Goal: Transaction & Acquisition: Purchase product/service

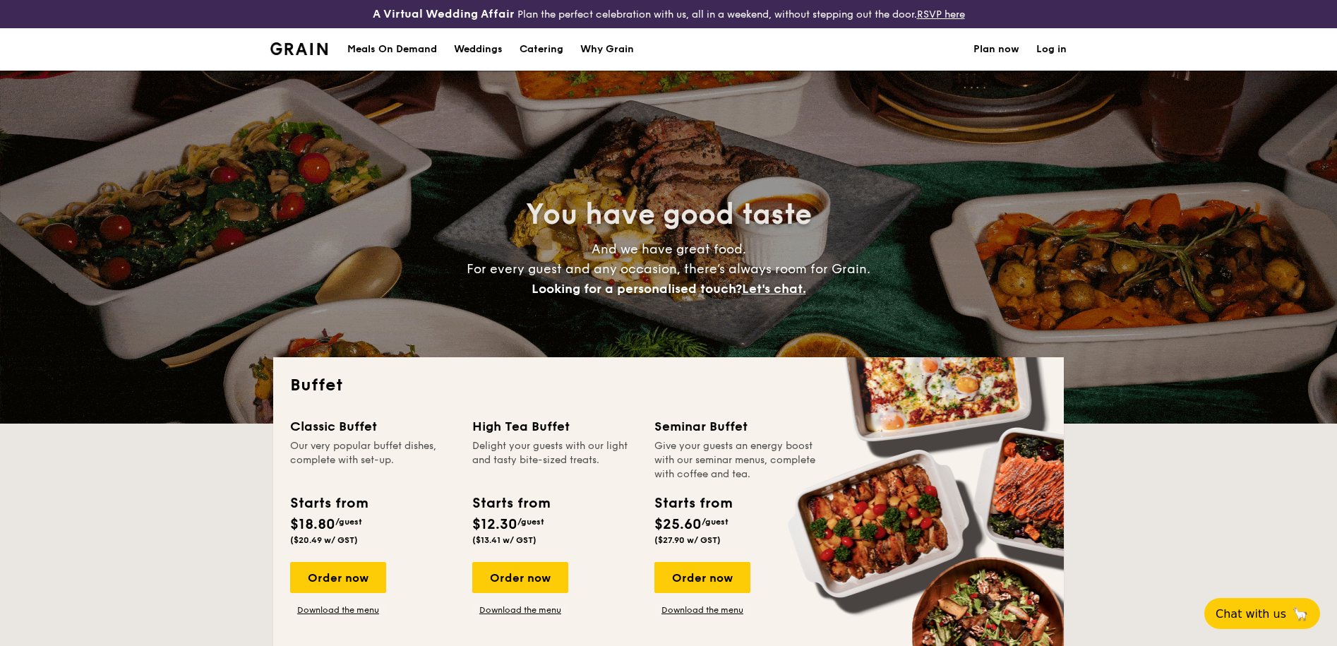
select select
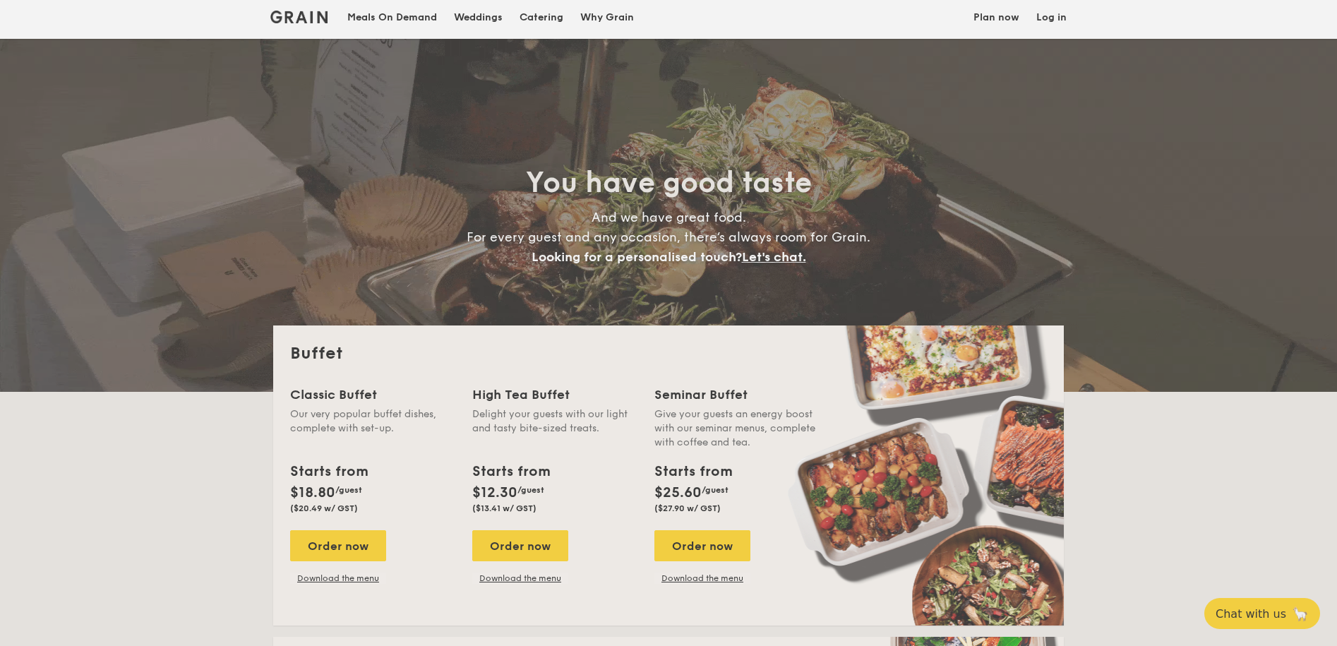
scroll to position [40, 0]
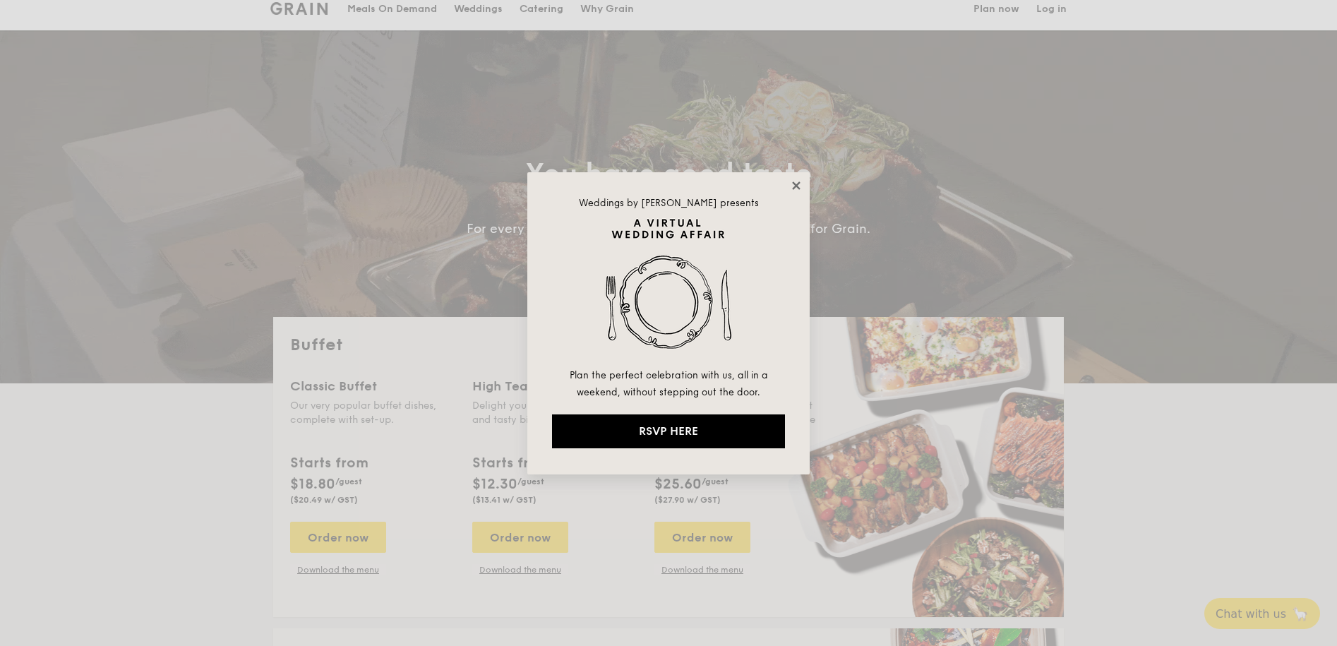
click at [796, 190] on icon at bounding box center [796, 185] width 13 height 13
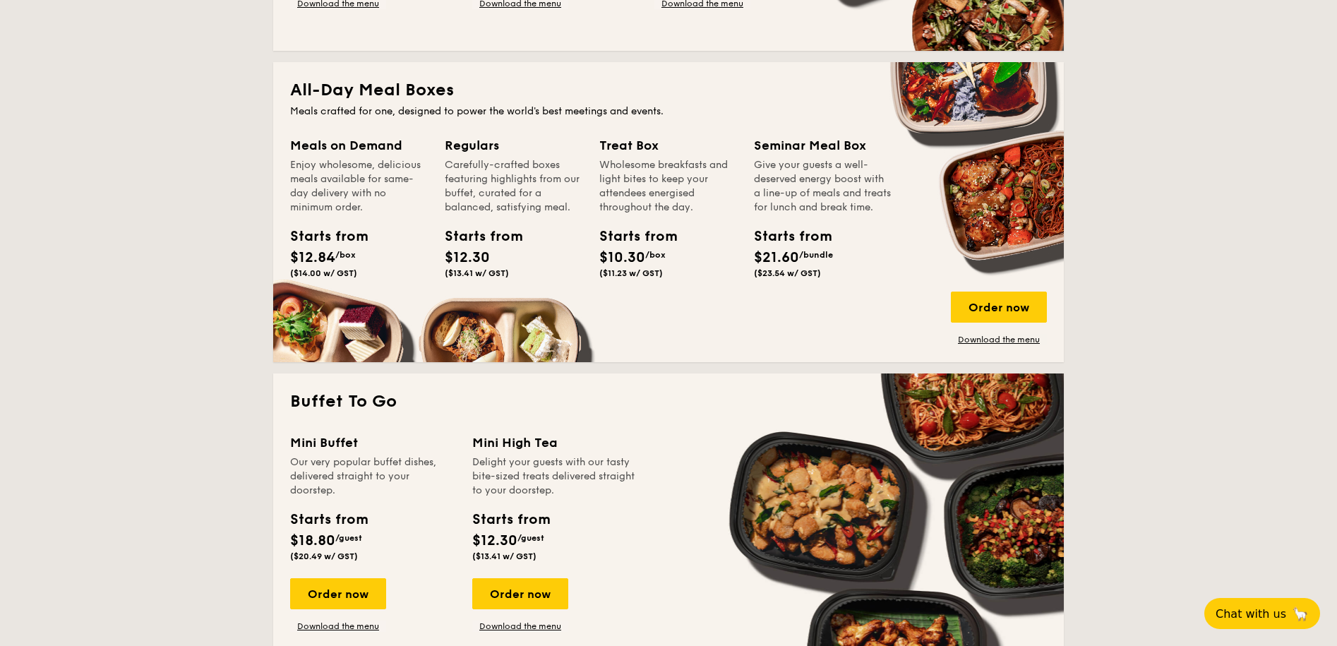
scroll to position [200, 0]
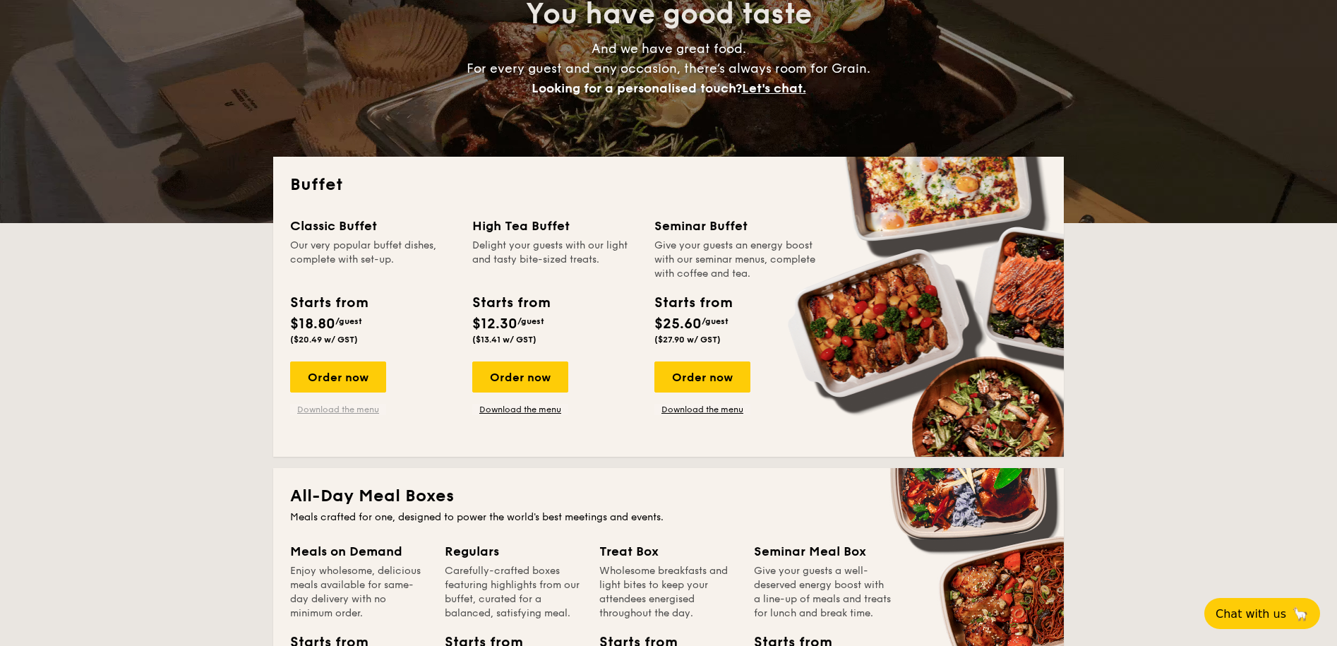
click at [335, 408] on link "Download the menu" at bounding box center [338, 409] width 96 height 11
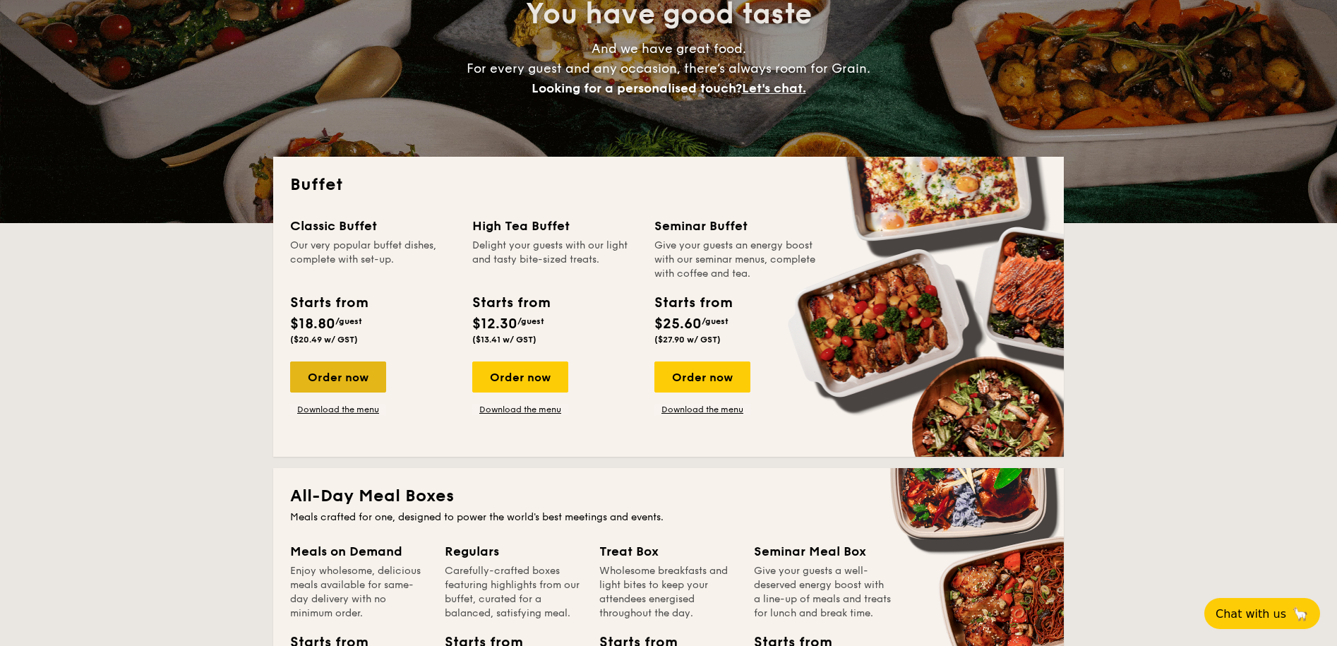
click at [361, 372] on div "Order now" at bounding box center [338, 376] width 96 height 31
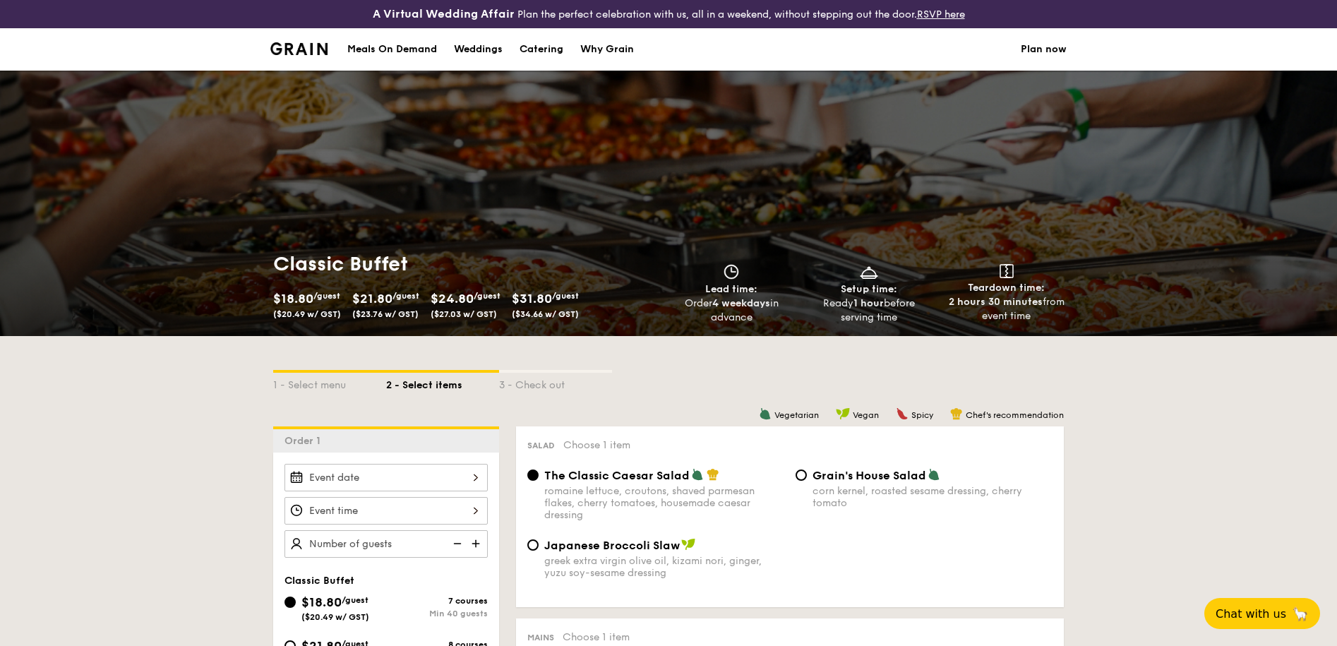
scroll to position [236, 0]
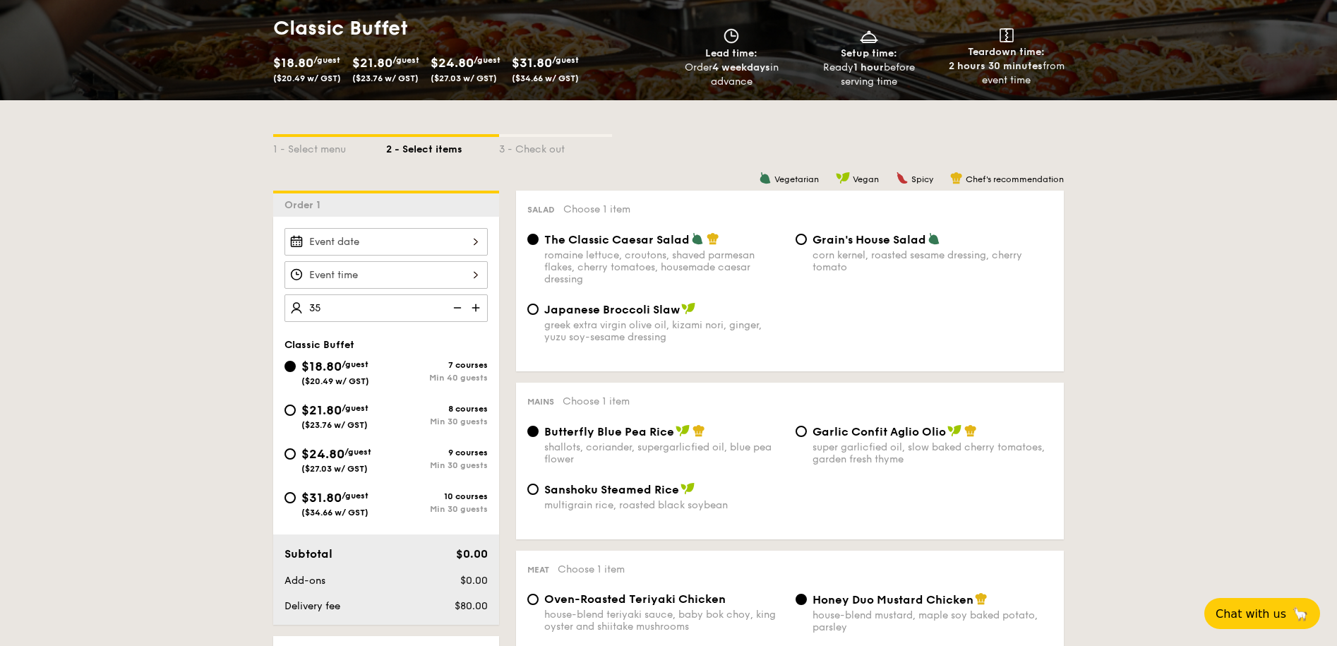
type input "40 guests"
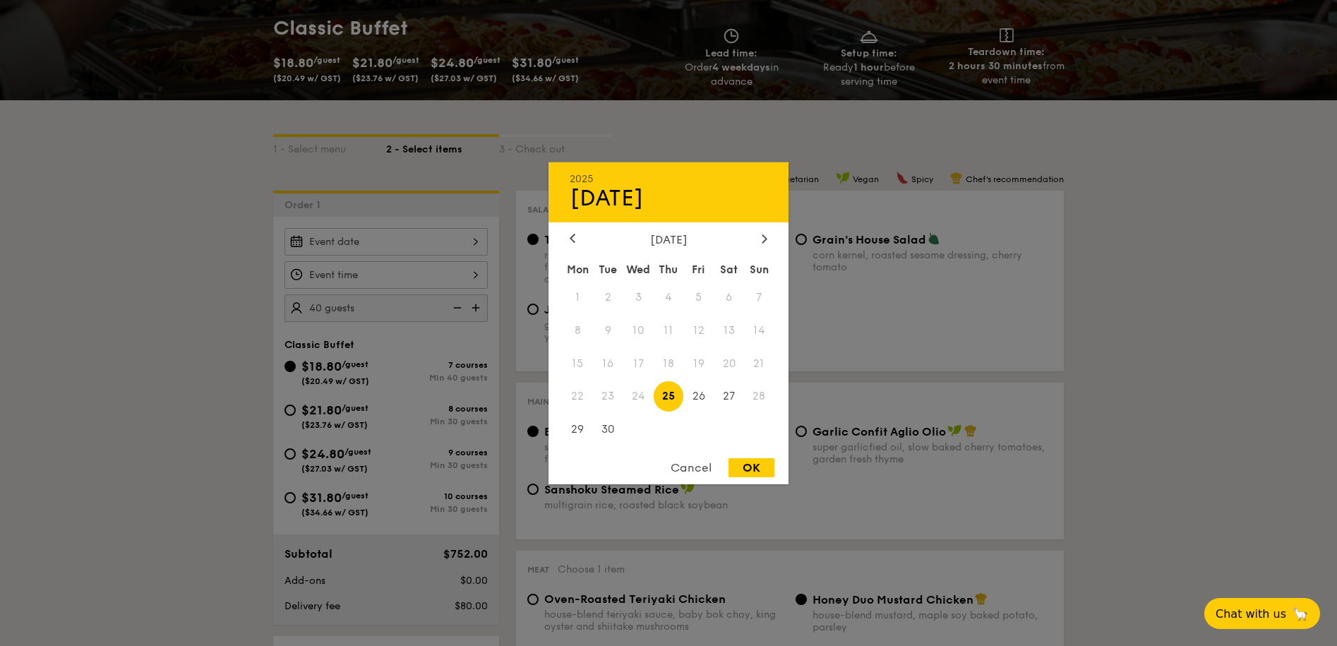
click at [402, 247] on div "2025 Sep [DATE] Tue Wed Thu Fri Sat Sun 1 2 3 4 5 6 7 8 9 10 11 12 13 14 15 16 …" at bounding box center [386, 242] width 203 height 28
click at [731, 394] on span "27" at bounding box center [729, 396] width 30 height 30
click at [762, 467] on div "OK" at bounding box center [752, 467] width 46 height 19
type input "[DATE]"
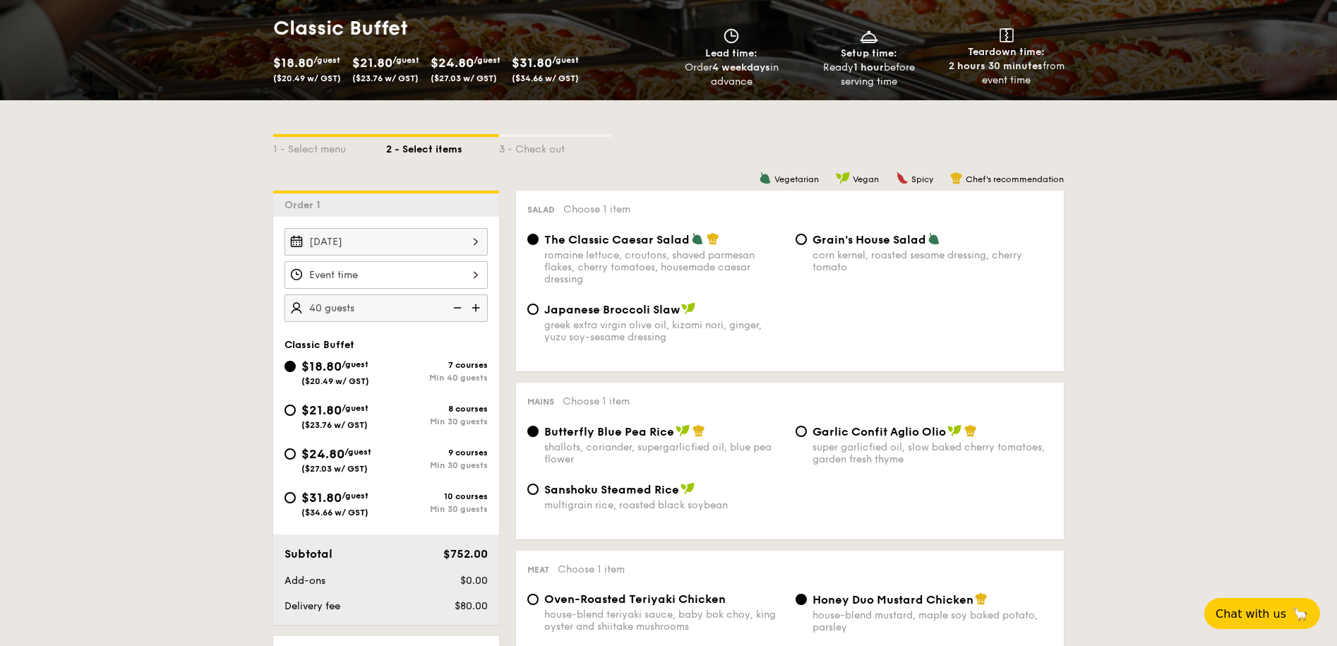
click at [429, 278] on div at bounding box center [386, 275] width 203 height 28
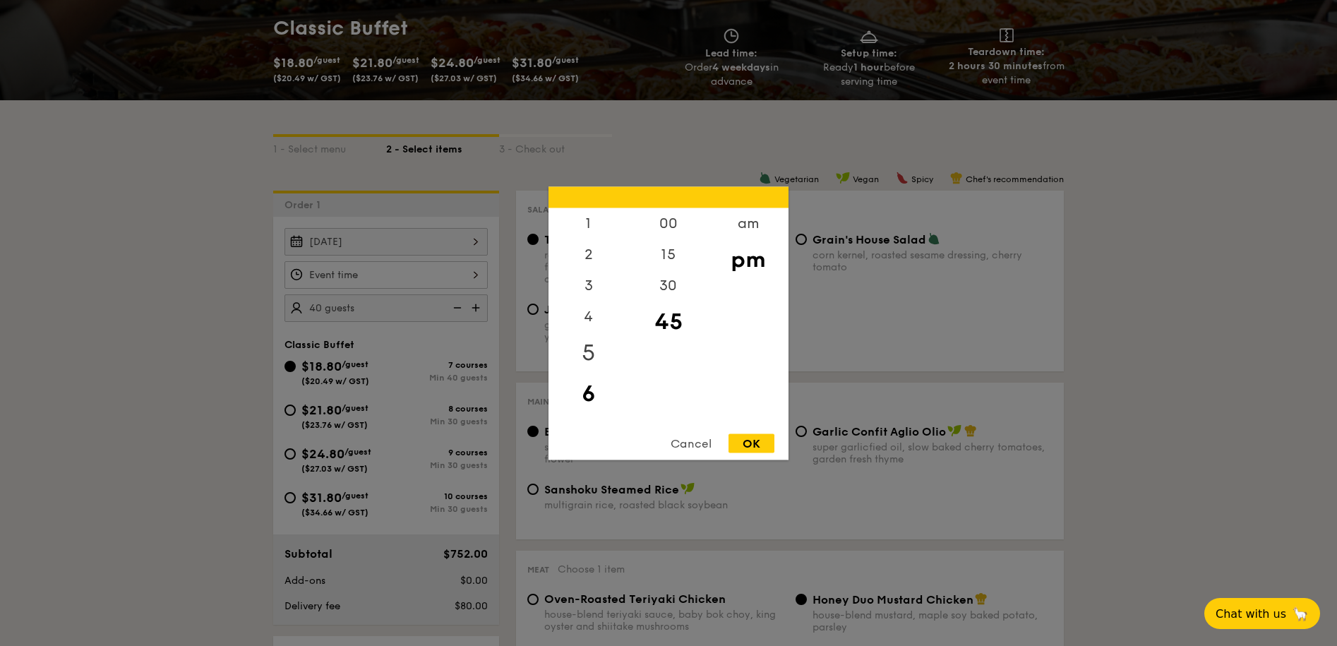
scroll to position [0, 0]
click at [592, 388] on div "5" at bounding box center [589, 383] width 80 height 41
click at [665, 273] on div "30" at bounding box center [668, 290] width 80 height 41
click at [741, 443] on div "OK" at bounding box center [752, 442] width 46 height 19
type input "5:30PM"
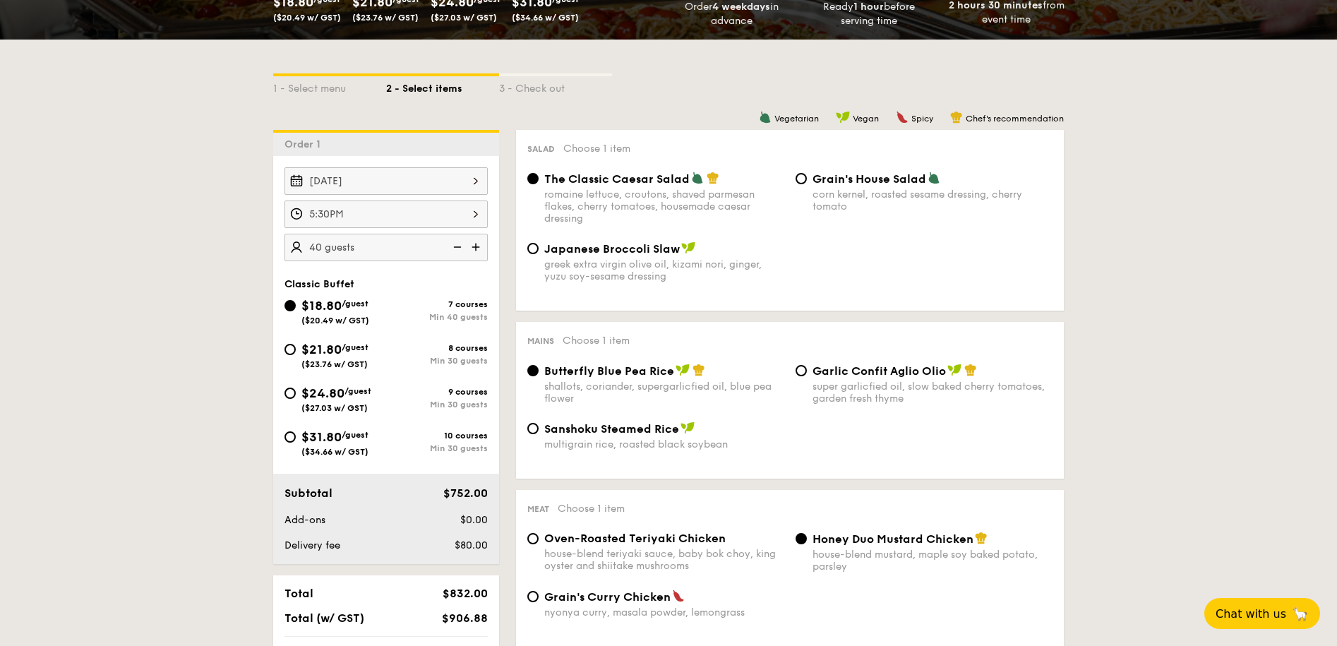
scroll to position [329, 0]
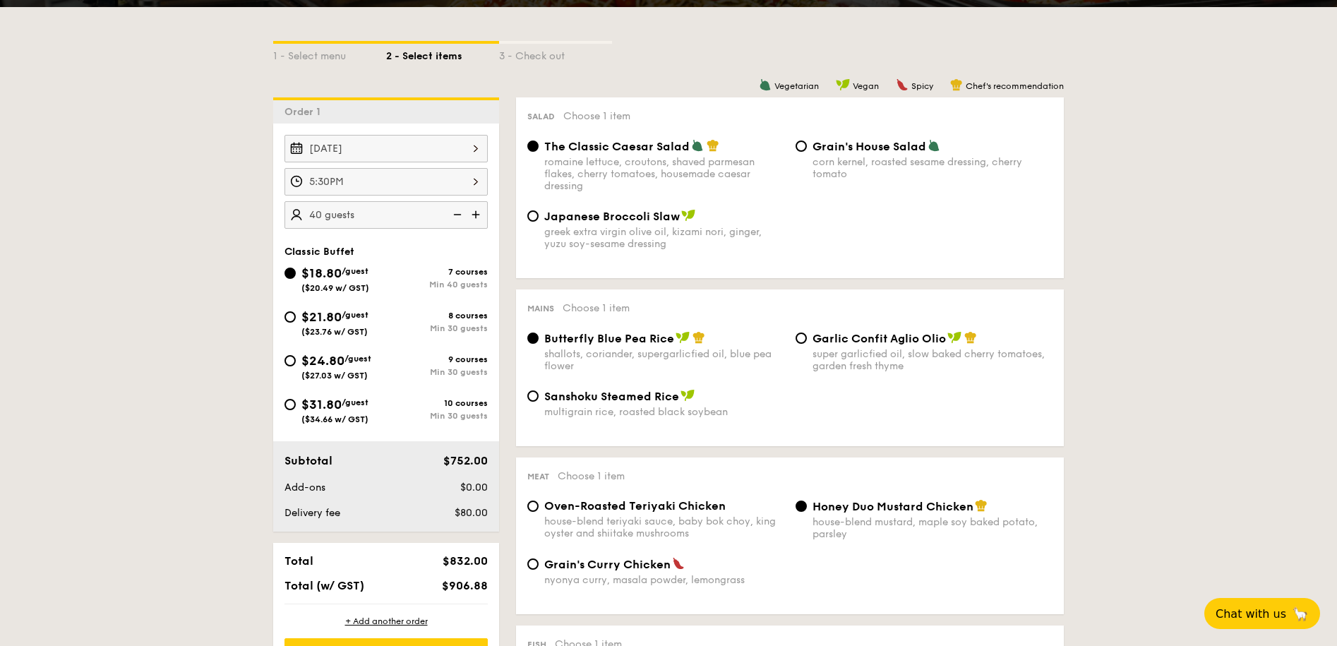
click at [904, 337] on span "Garlic Confit Aglio Olio" at bounding box center [879, 338] width 133 height 13
click at [807, 337] on input "Garlic Confit Aglio Olio super garlicfied oil, slow baked cherry tomatoes, gard…" at bounding box center [801, 338] width 11 height 11
radio input "true"
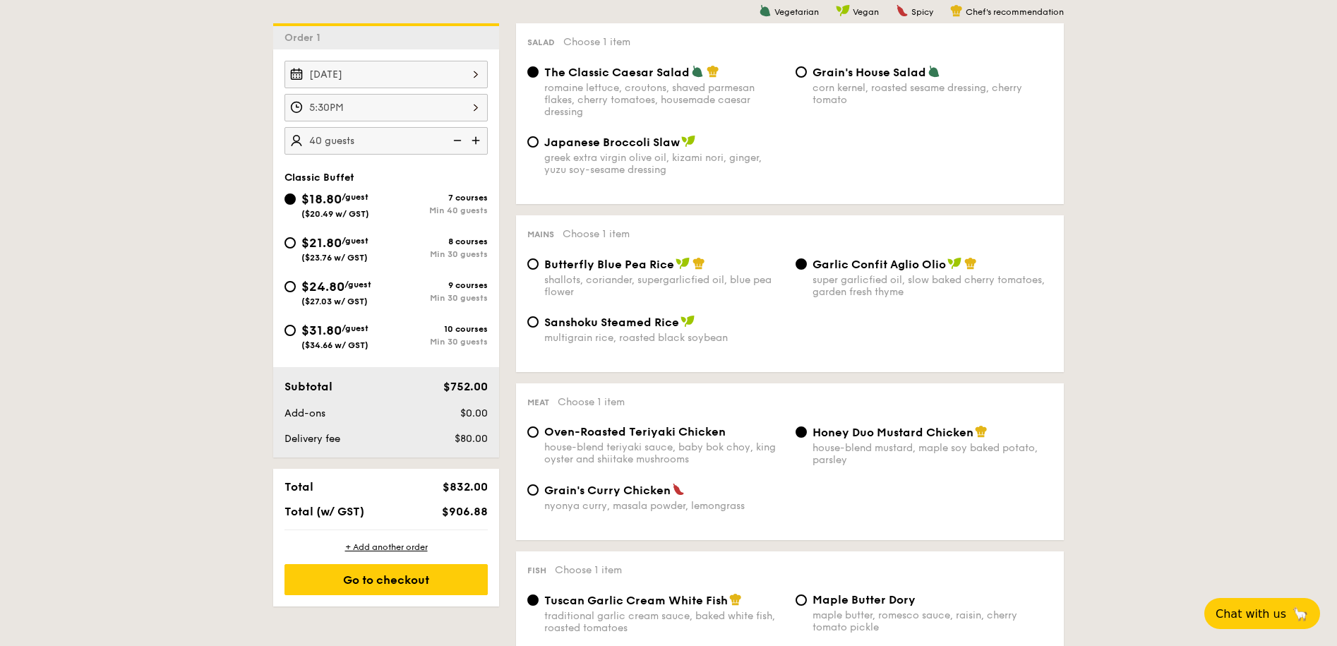
click at [573, 501] on div "nyonya curry, masala powder, lemongrass" at bounding box center [664, 506] width 240 height 12
click at [539, 496] on input "Grain's [PERSON_NAME] Chicken nyonya [PERSON_NAME], masala powder, lemongrass" at bounding box center [532, 489] width 11 height 11
radio input "true"
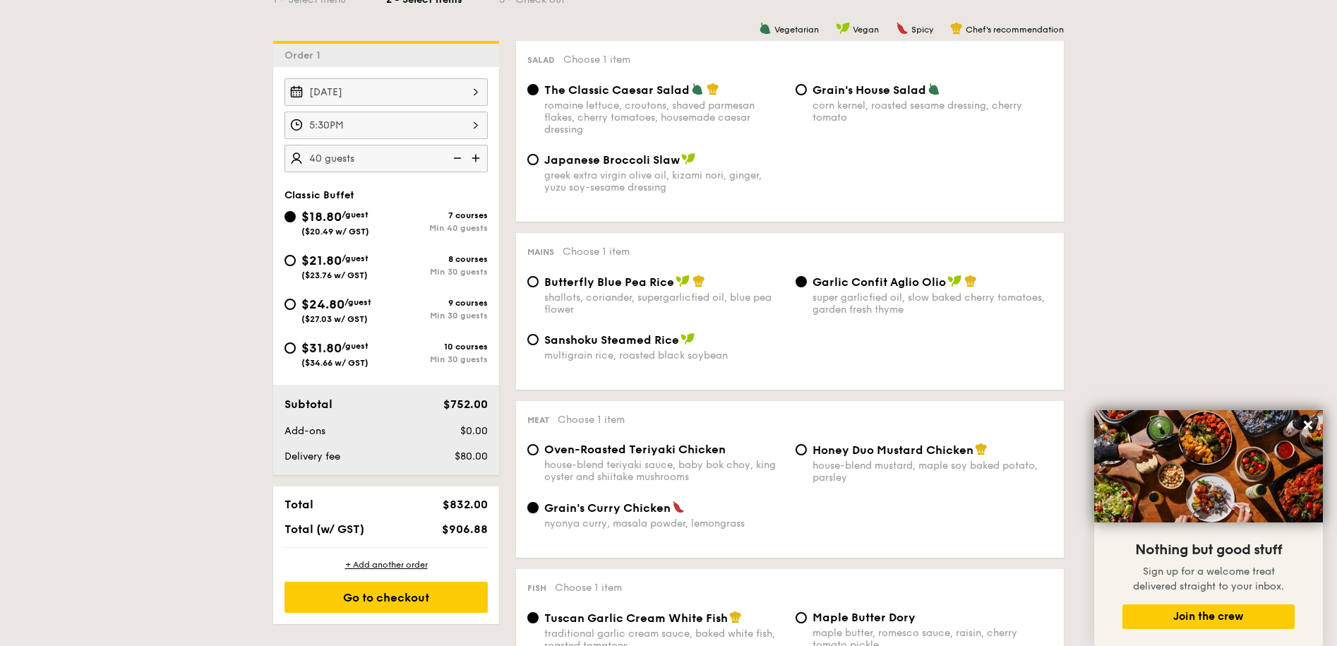
scroll to position [387, 0]
click at [317, 311] on div "$24.80 /guest ($27.03 w/ GST)" at bounding box center [336, 308] width 70 height 30
click at [296, 309] on input "$24.80 /guest ($27.03 w/ GST) 9 courses Min 30 guests" at bounding box center [290, 302] width 11 height 11
radio input "true"
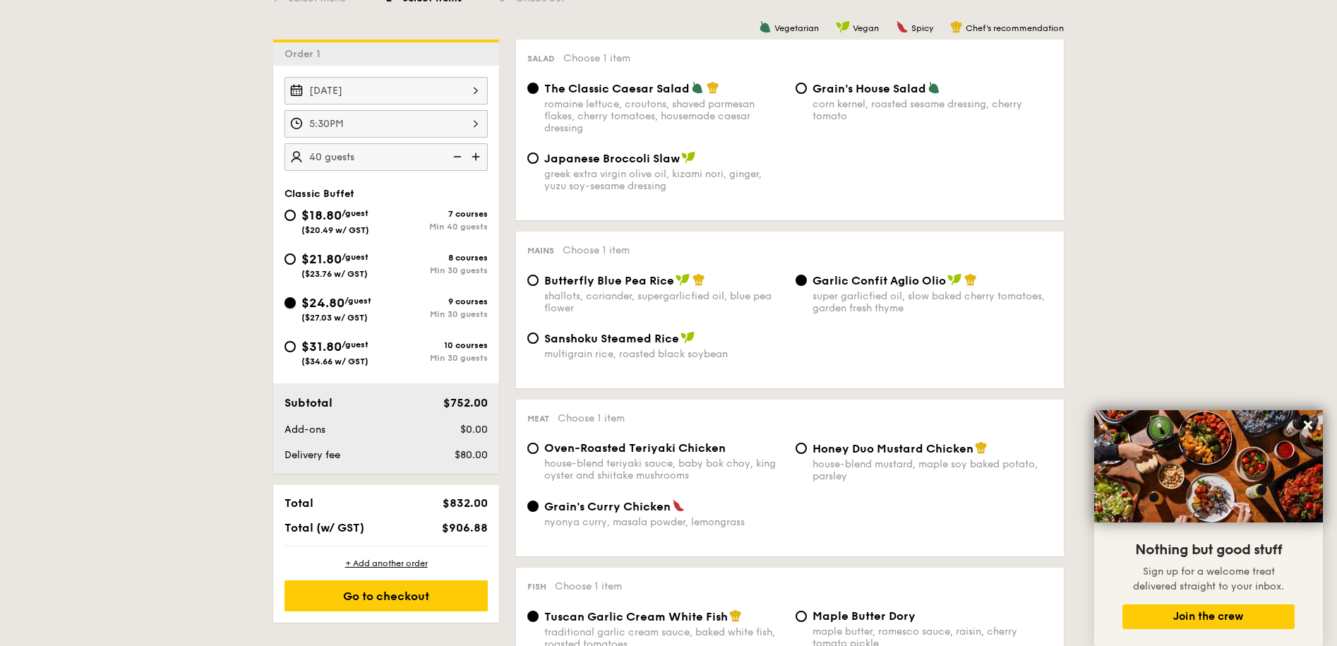
radio input "true"
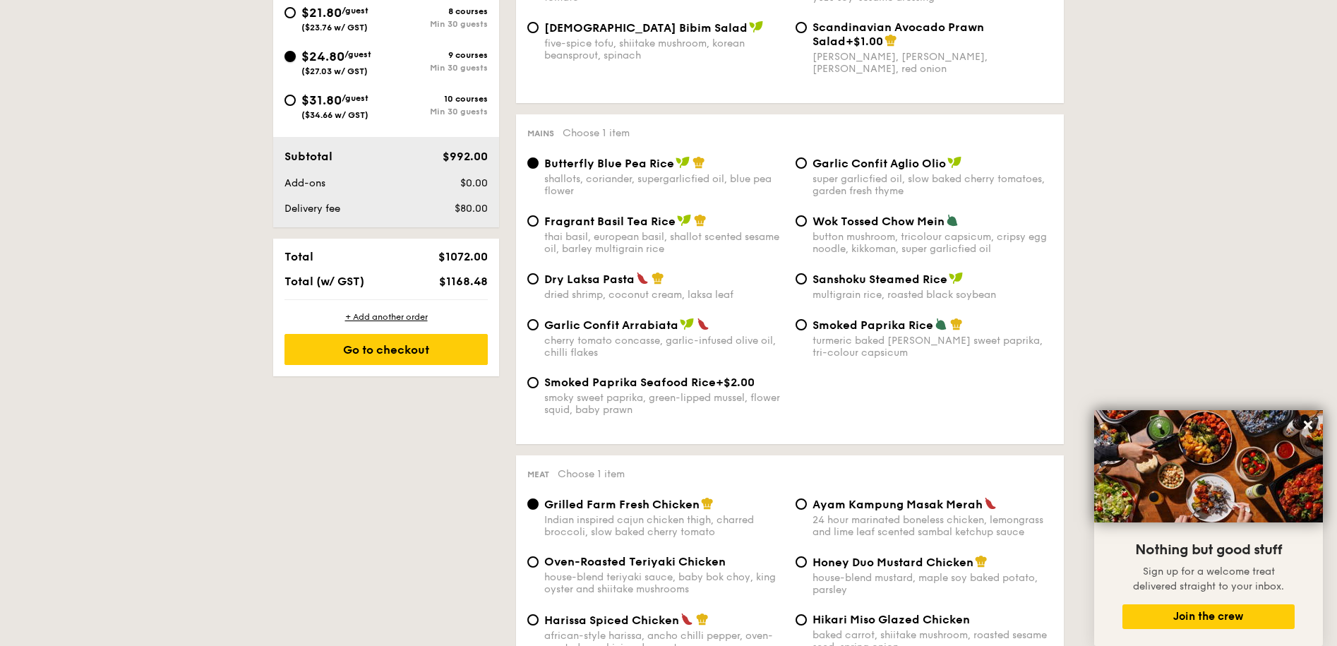
scroll to position [634, 0]
click at [666, 234] on div "thai basil, european basil, shallot scented sesame oil, barley multigrain rice" at bounding box center [664, 242] width 240 height 24
click at [539, 226] on input "Fragrant Basil Tea Rice thai basil, european basil, shallot scented sesame oil,…" at bounding box center [532, 220] width 11 height 11
radio input "true"
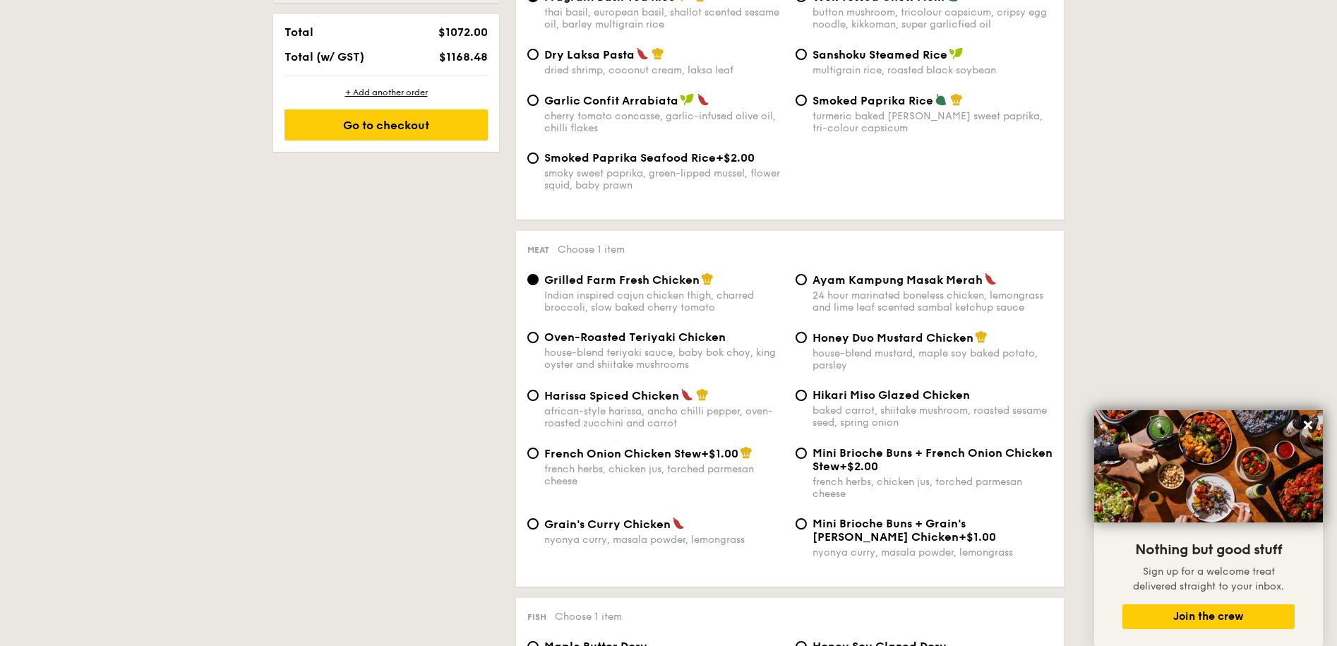
scroll to position [858, 0]
click at [966, 527] on span "Mini Brioche Buns + Grain's [PERSON_NAME] Chicken" at bounding box center [889, 529] width 153 height 27
click at [807, 527] on input "Mini Brioche Buns + Grain's [PERSON_NAME] Chicken +$1.00 nyonya [PERSON_NAME], …" at bounding box center [801, 522] width 11 height 11
radio input "true"
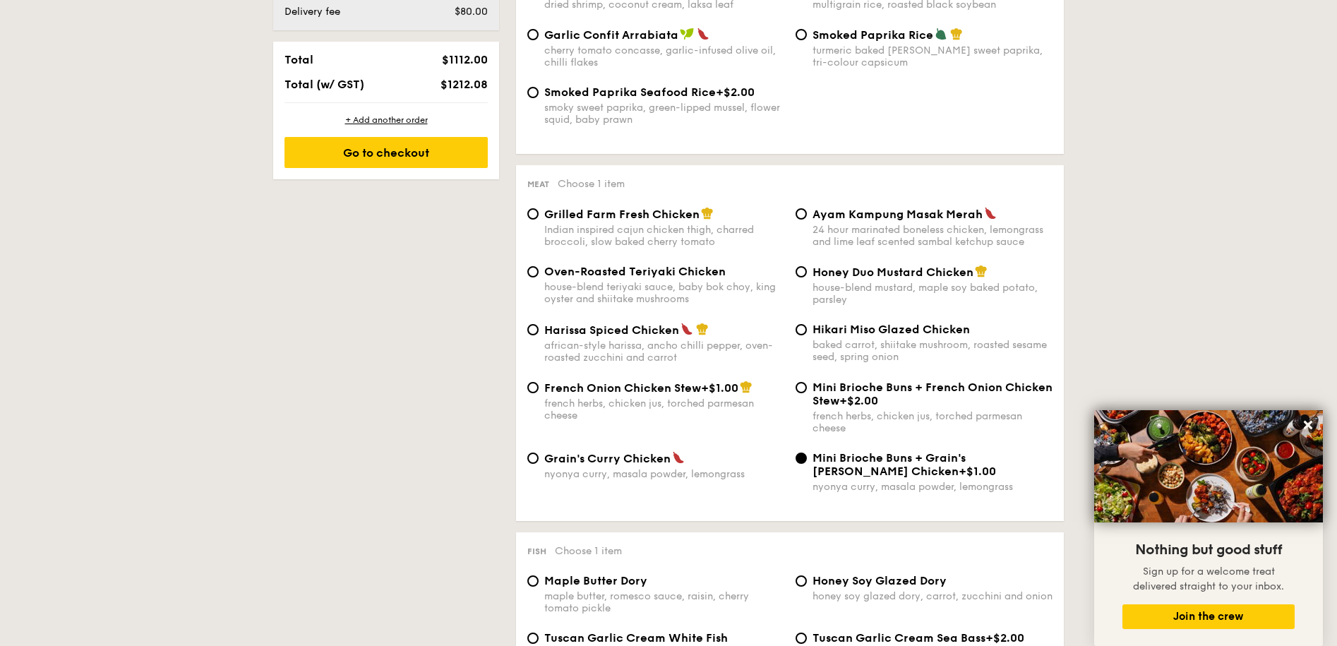
click at [553, 232] on div "Indian inspired cajun chicken thigh, charred broccoli, slow baked cherry tomato" at bounding box center [664, 236] width 240 height 24
click at [539, 220] on input "Grilled Farm Fresh Chicken Indian inspired cajun chicken thigh, charred broccol…" at bounding box center [532, 213] width 11 height 11
radio input "true"
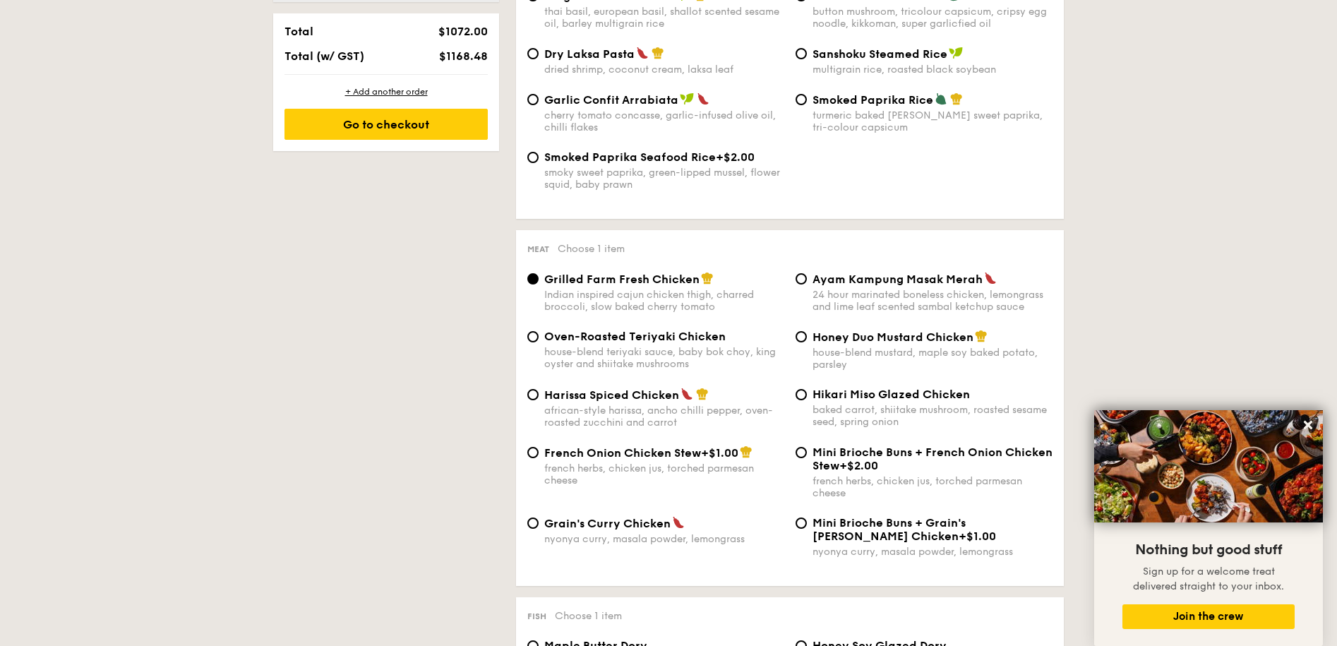
click at [601, 539] on div "nyonya curry, masala powder, lemongrass" at bounding box center [664, 539] width 240 height 12
click at [539, 529] on input "Grain's [PERSON_NAME] Chicken nyonya [PERSON_NAME], masala powder, lemongrass" at bounding box center [532, 522] width 11 height 11
radio input "true"
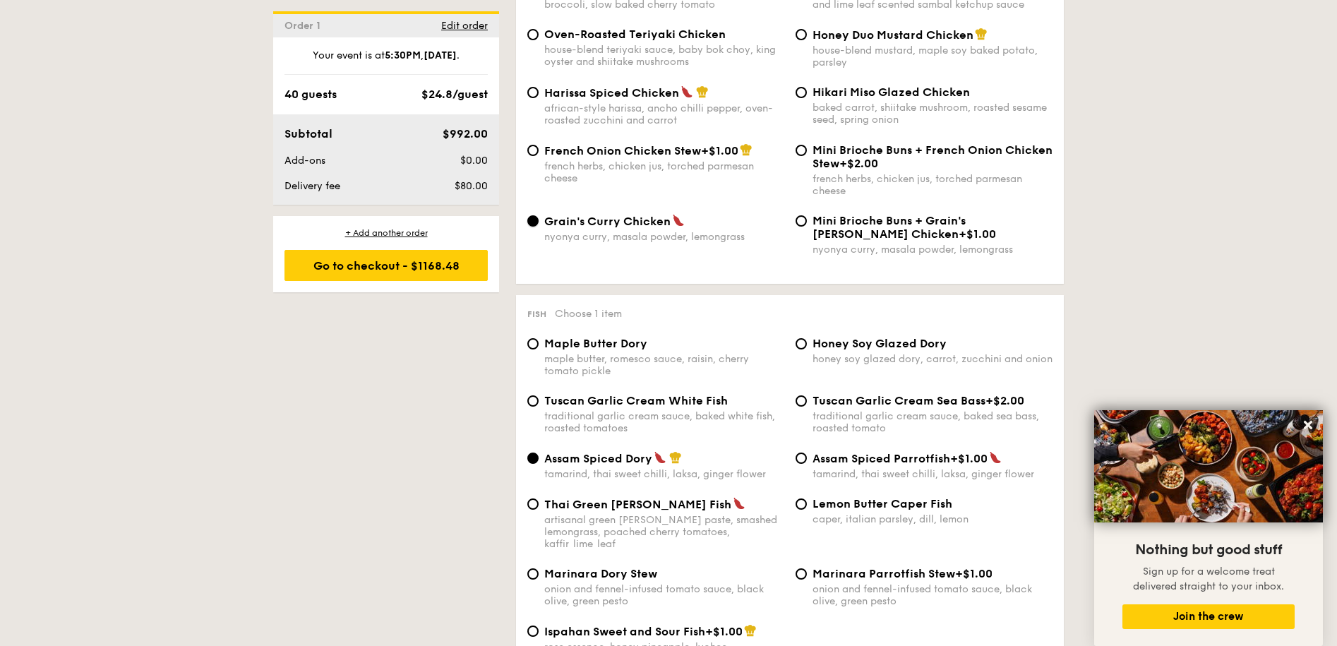
scroll to position [1029, 0]
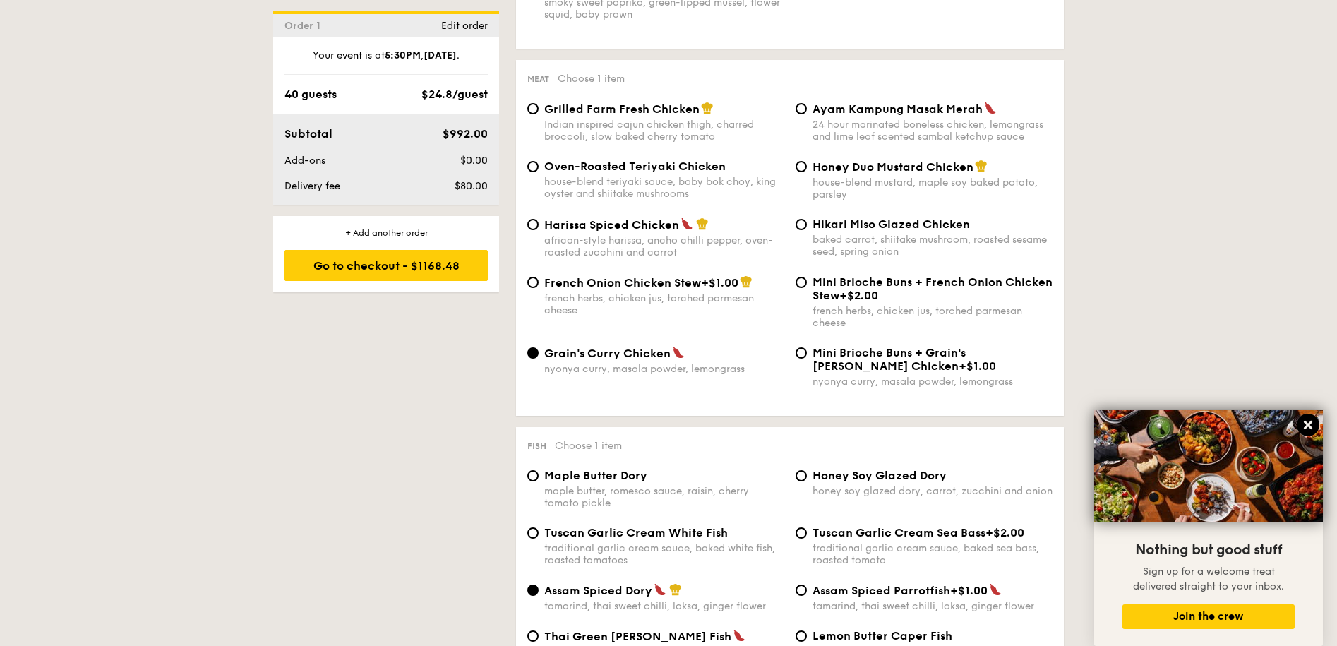
click at [1310, 423] on icon at bounding box center [1308, 425] width 8 height 8
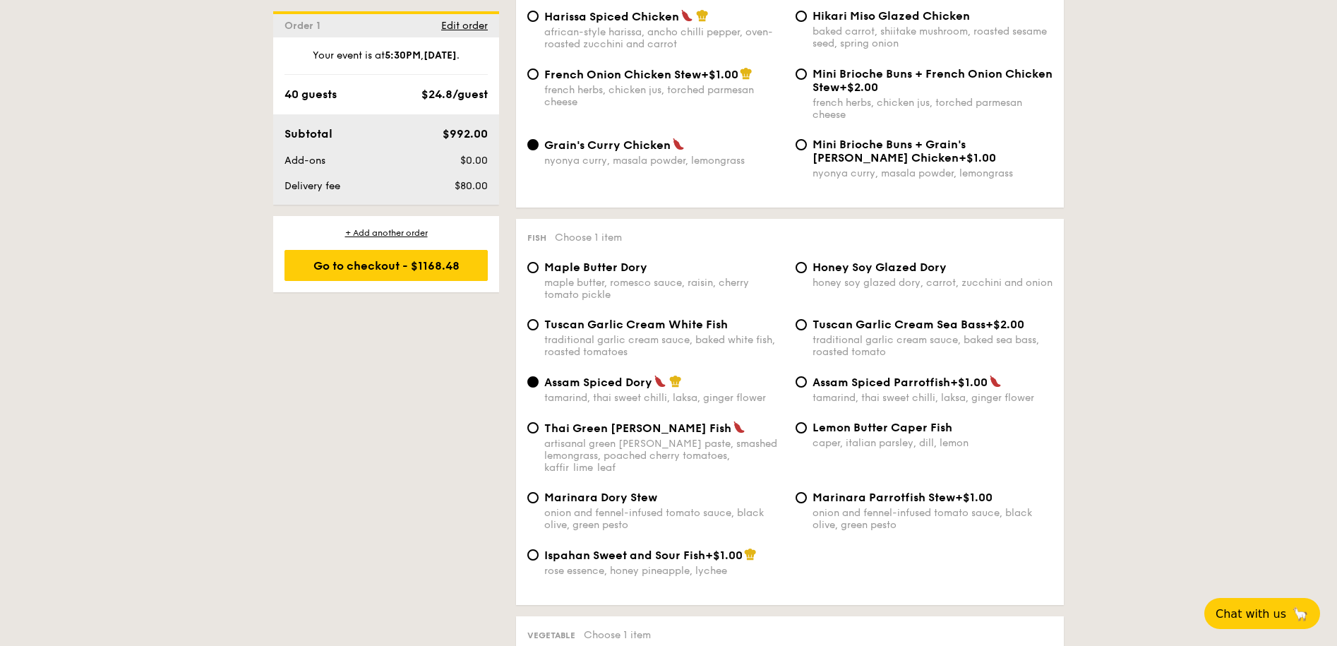
scroll to position [1239, 0]
click at [601, 505] on div "onion and fennel-infused tomato sauce, black olive, green pesto" at bounding box center [664, 517] width 240 height 24
click at [539, 501] on input "Marinara Dory Stew onion and fennel-infused tomato sauce, black olive, green pe…" at bounding box center [532, 495] width 11 height 11
radio input "true"
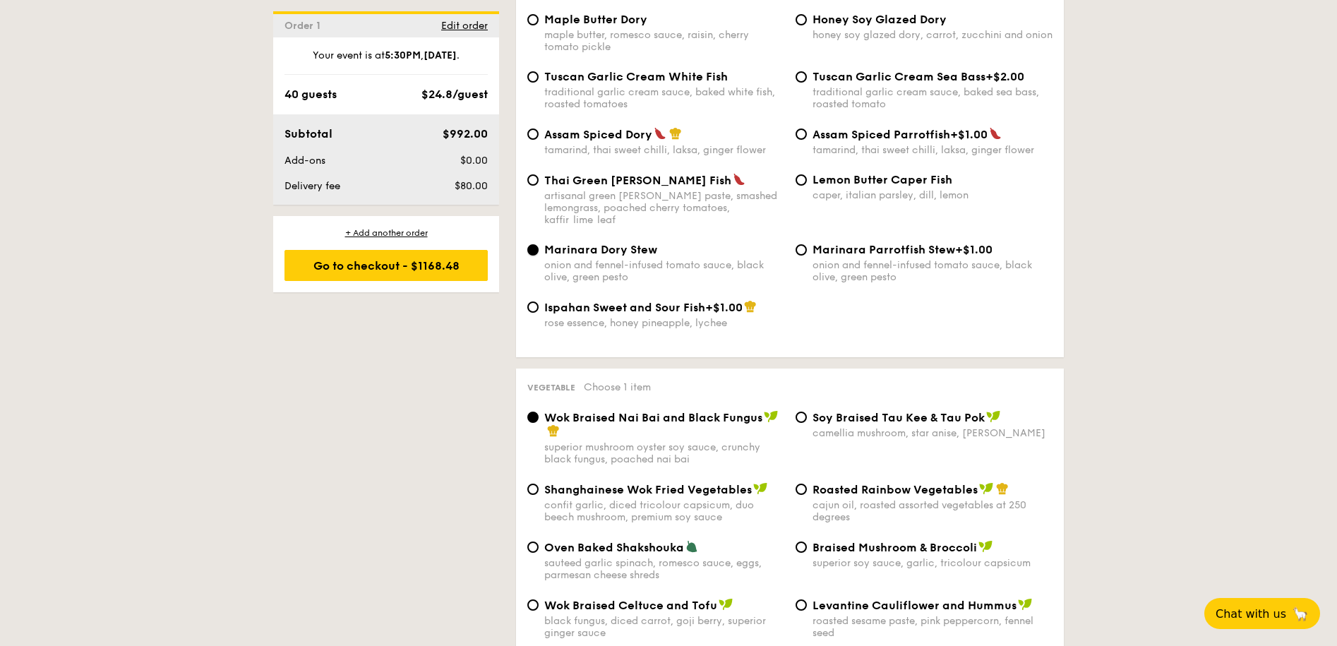
scroll to position [1543, 0]
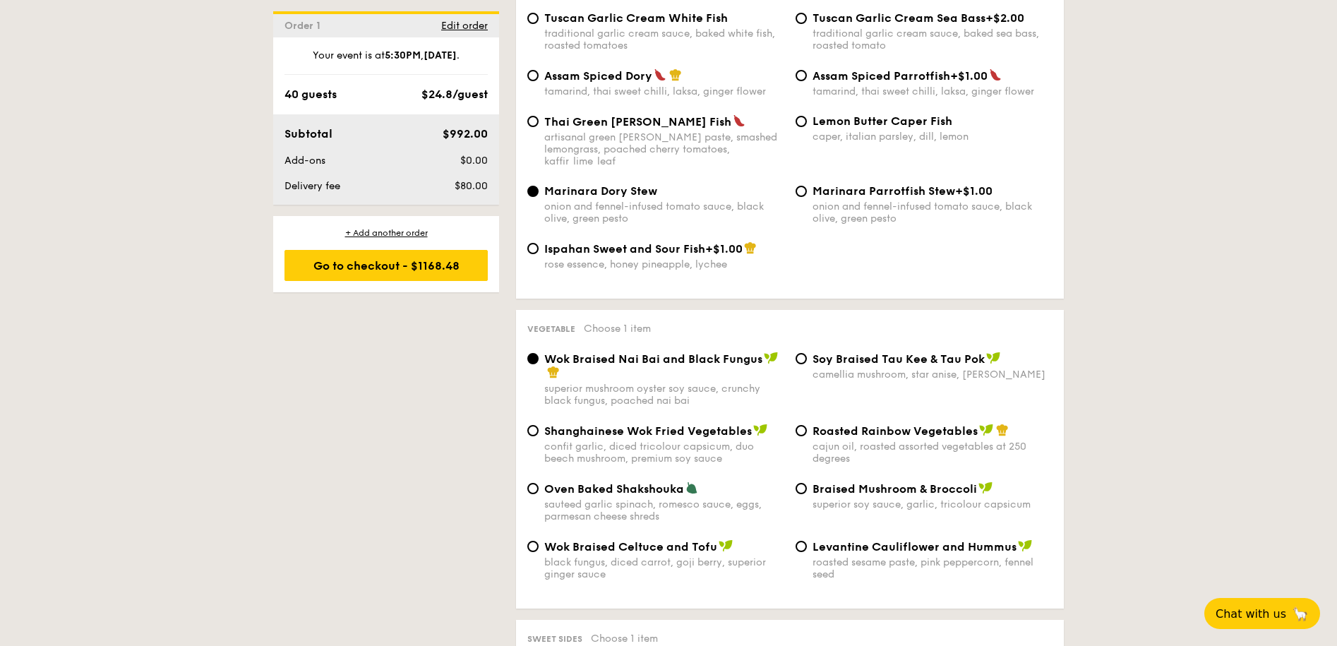
click at [854, 556] on div "roasted sesame paste, pink peppercorn, fennel seed" at bounding box center [933, 568] width 240 height 24
click at [807, 547] on input "Levantine Cauliflower and Hummus roasted sesame paste, pink peppercorn, fennel …" at bounding box center [801, 546] width 11 height 11
radio input "true"
click at [915, 441] on div "cajun oil, roasted assorted vegetables at 250 degrees" at bounding box center [933, 453] width 240 height 24
click at [880, 424] on span "Roasted Rainbow Vegetables" at bounding box center [895, 430] width 165 height 13
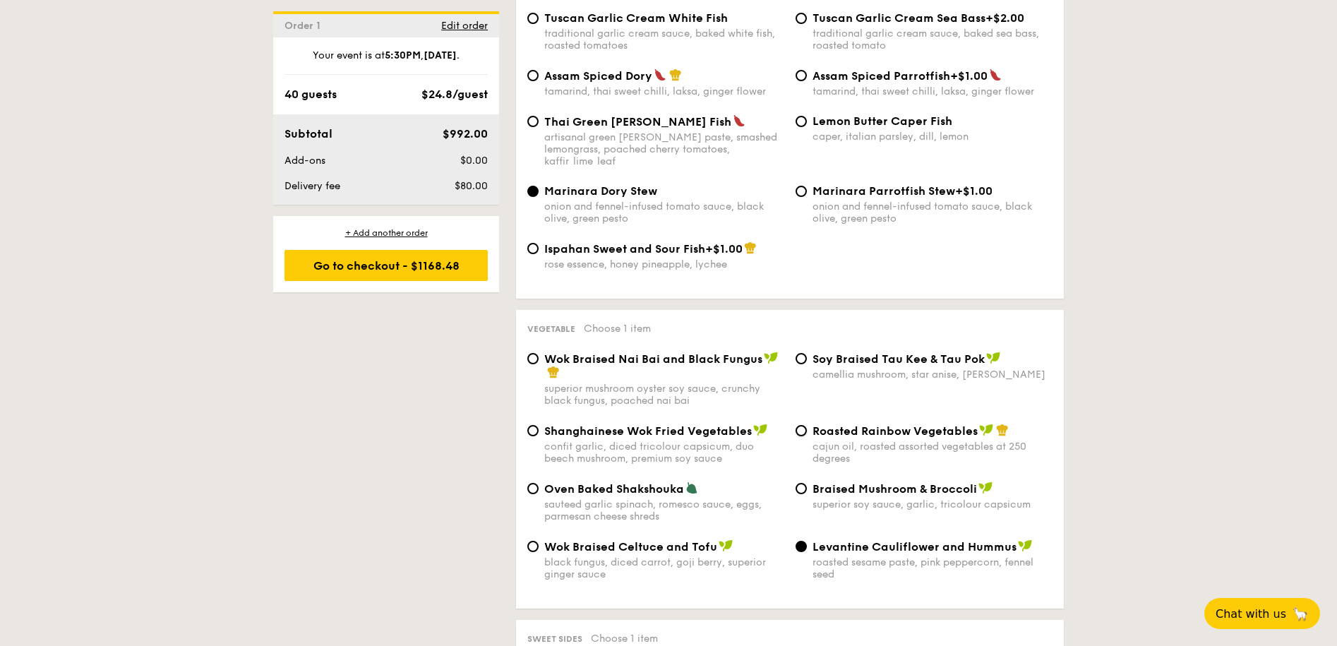
click at [807, 425] on input "Roasted Rainbow Vegetables cajun oil, roasted assorted vegetables at 250 degrees" at bounding box center [801, 430] width 11 height 11
radio input "true"
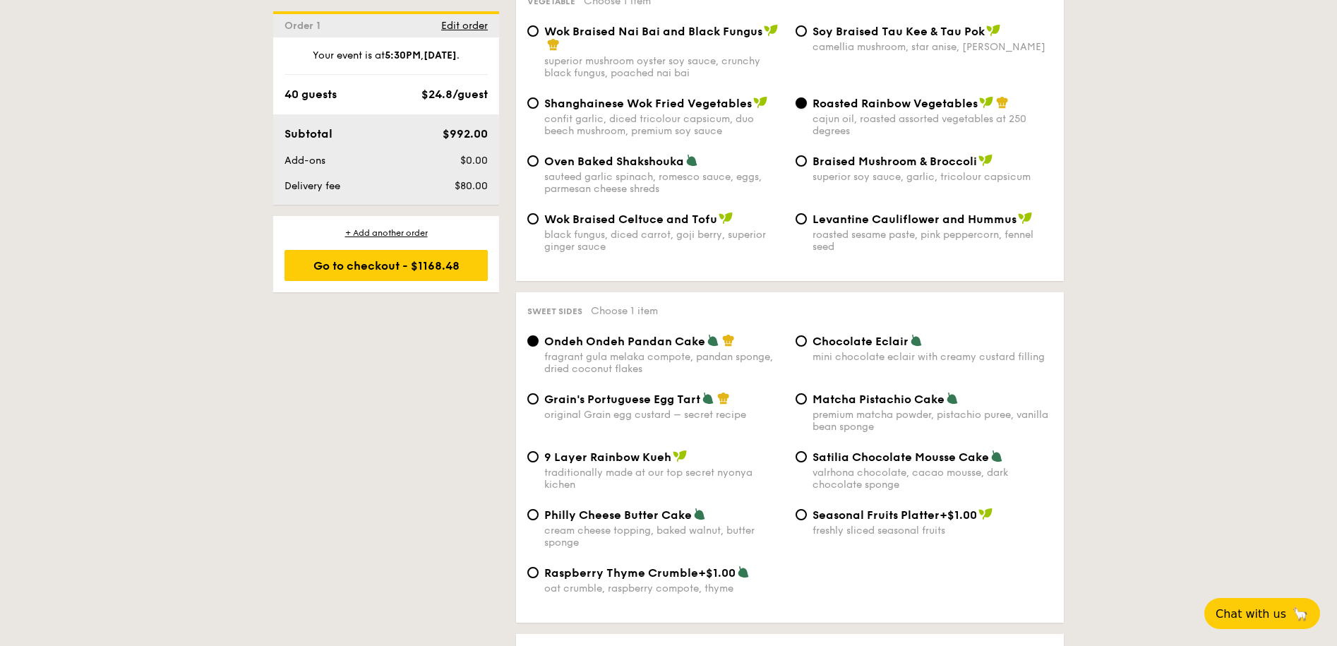
scroll to position [1876, 0]
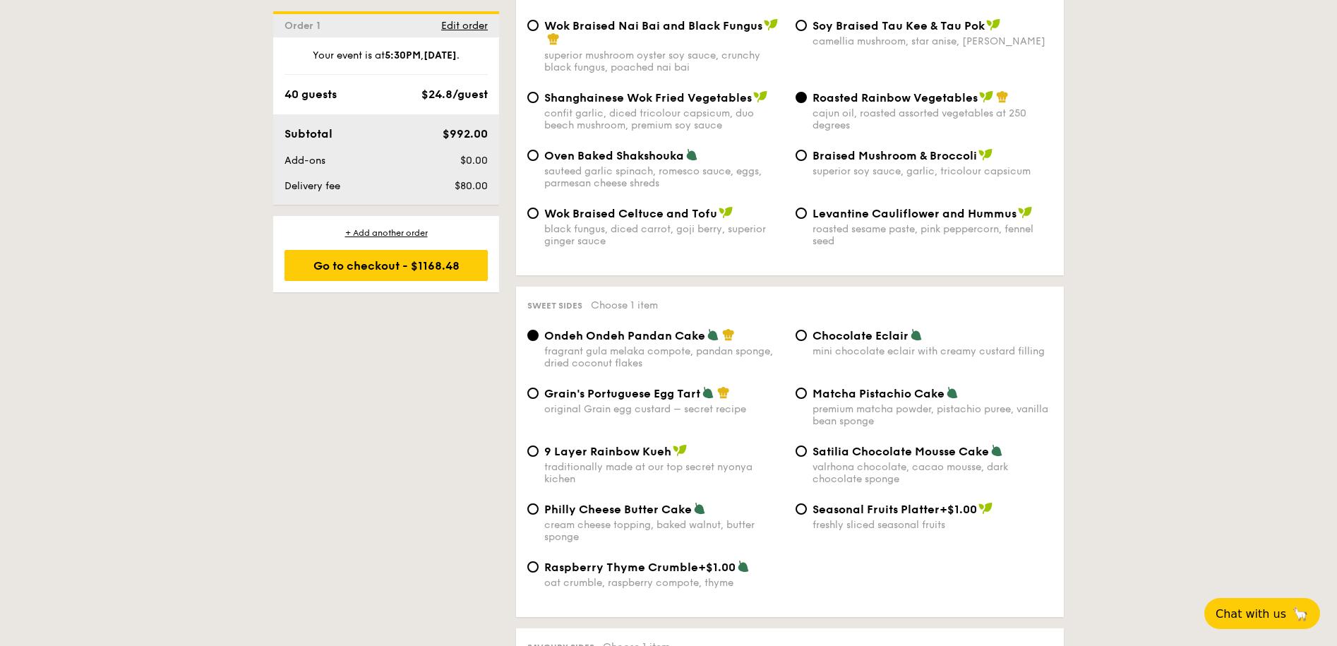
click at [722, 461] on div "traditionally made at our top secret nyonya kichen" at bounding box center [664, 473] width 240 height 24
click at [539, 457] on input "9 Layer Rainbow Kueh traditionally made at our top secret nyonya kichen" at bounding box center [532, 450] width 11 height 11
radio input "true"
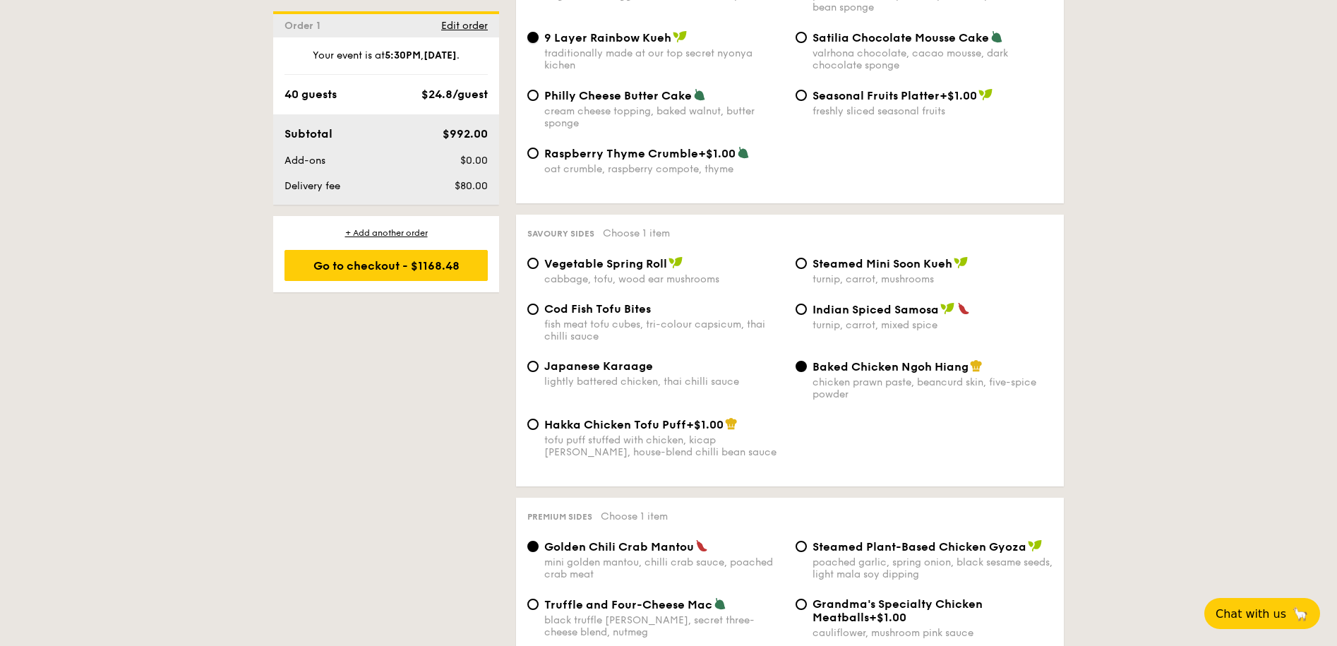
scroll to position [2292, 0]
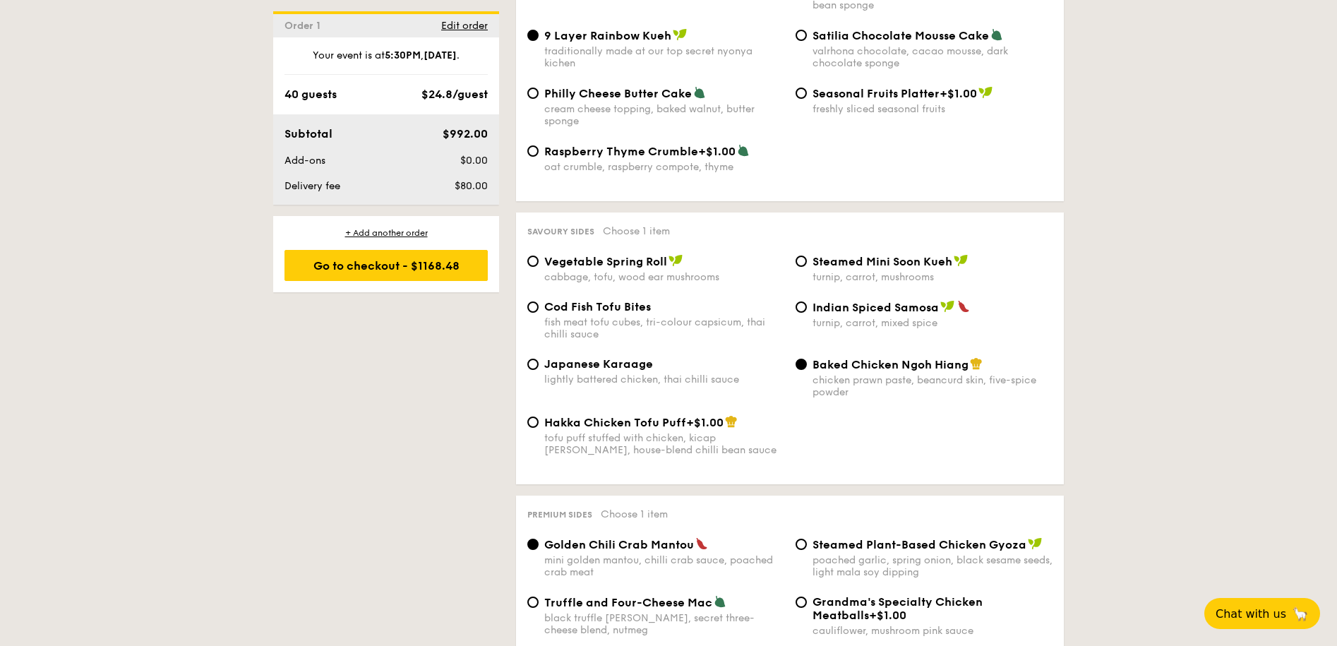
click at [862, 271] on div "turnip, carrot, mushrooms" at bounding box center [933, 277] width 240 height 12
click at [807, 267] on input "Steamed Mini Soon Kueh turnip, carrot, mushrooms" at bounding box center [801, 261] width 11 height 11
radio input "true"
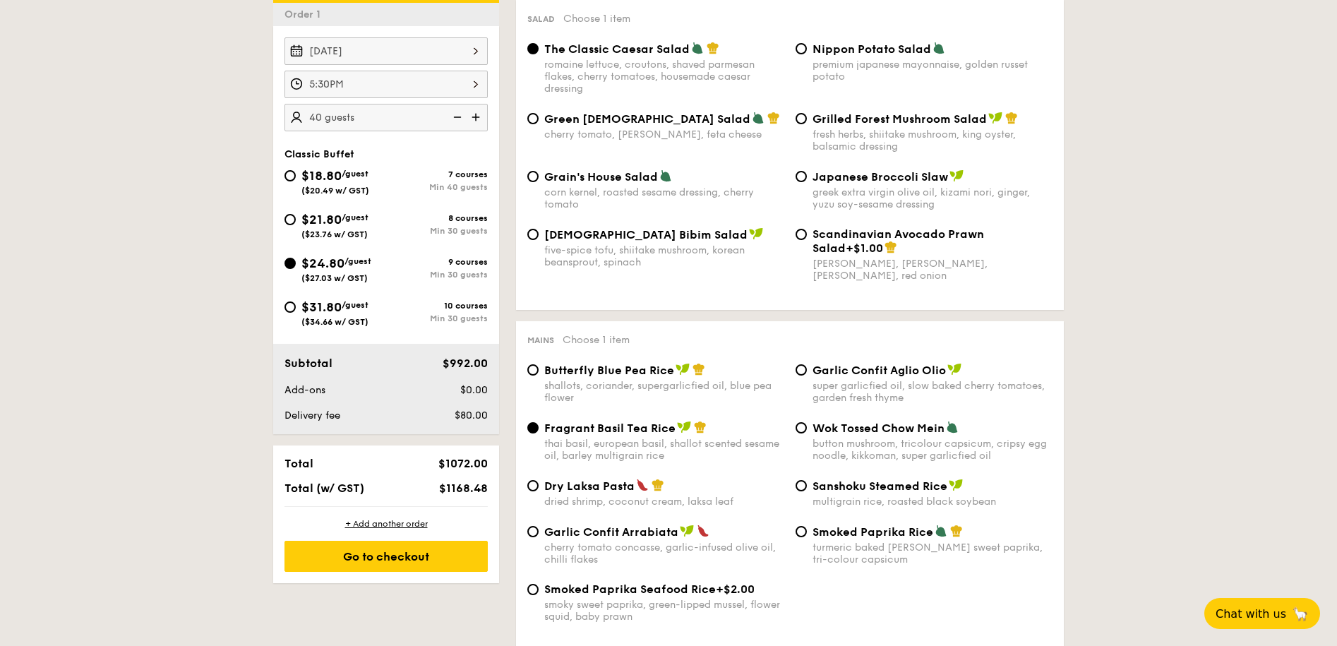
scroll to position [431, 0]
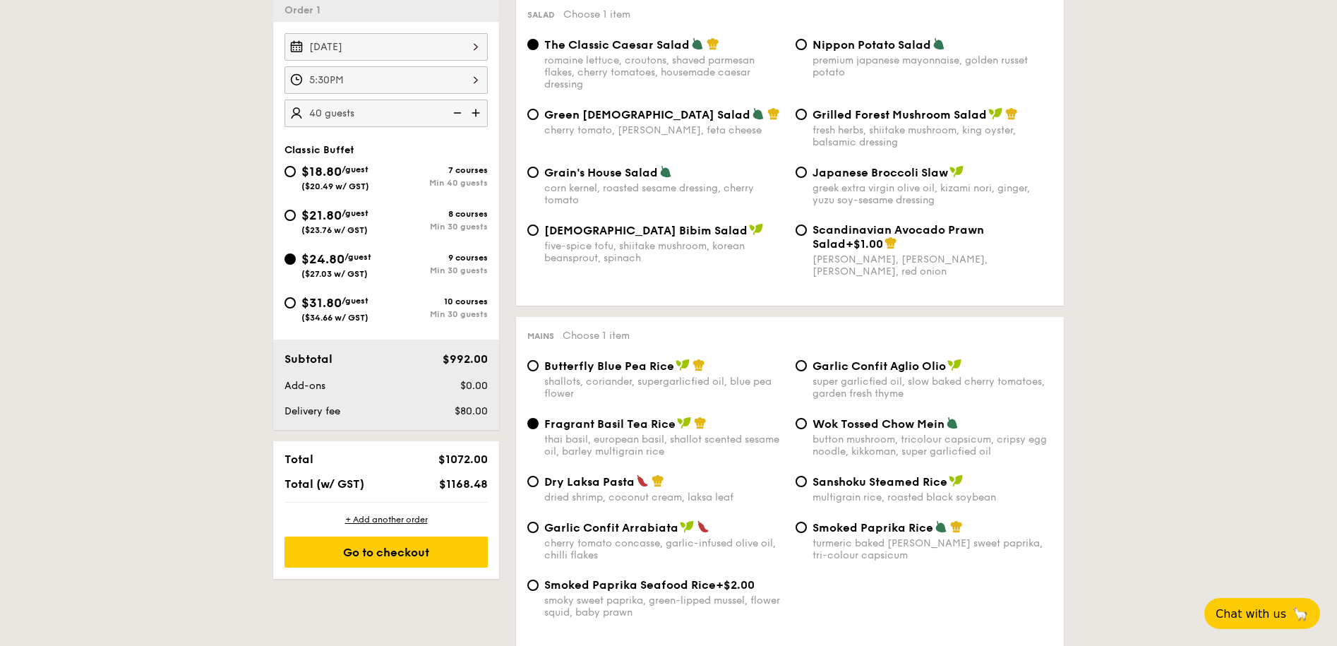
click at [454, 113] on img at bounding box center [455, 113] width 21 height 27
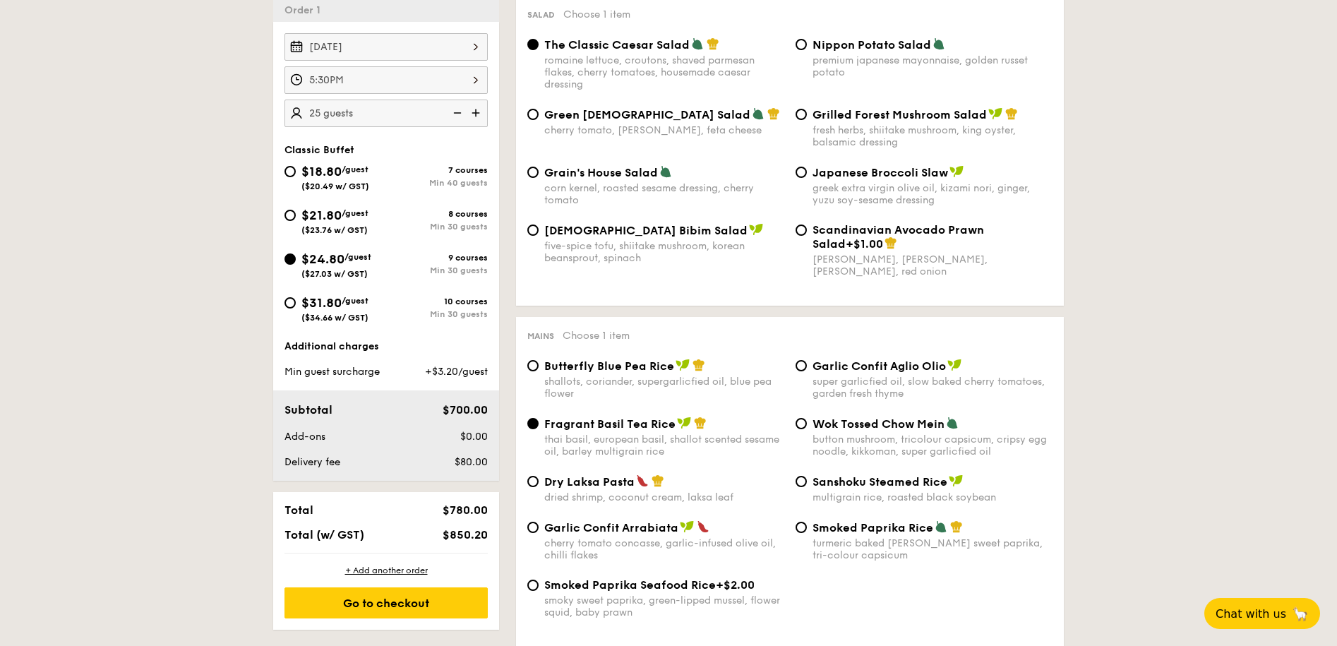
click at [454, 113] on img at bounding box center [455, 113] width 21 height 27
click at [475, 111] on img at bounding box center [477, 112] width 21 height 27
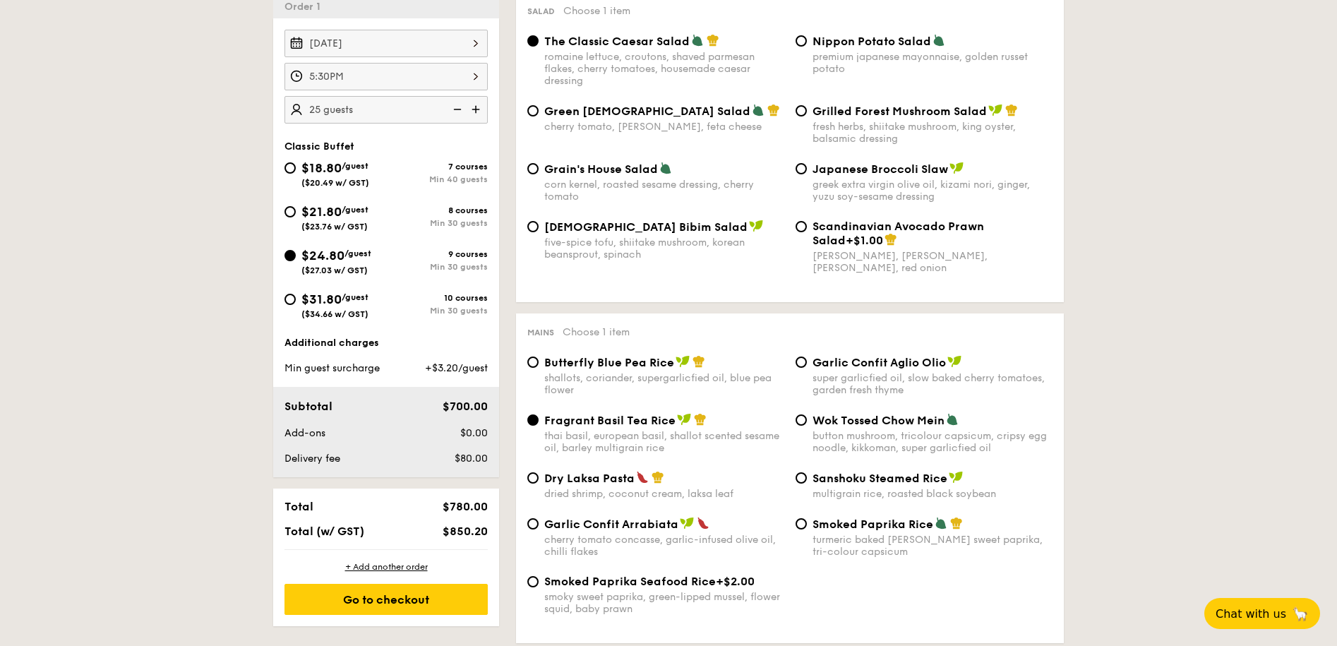
click at [475, 111] on img at bounding box center [477, 109] width 21 height 27
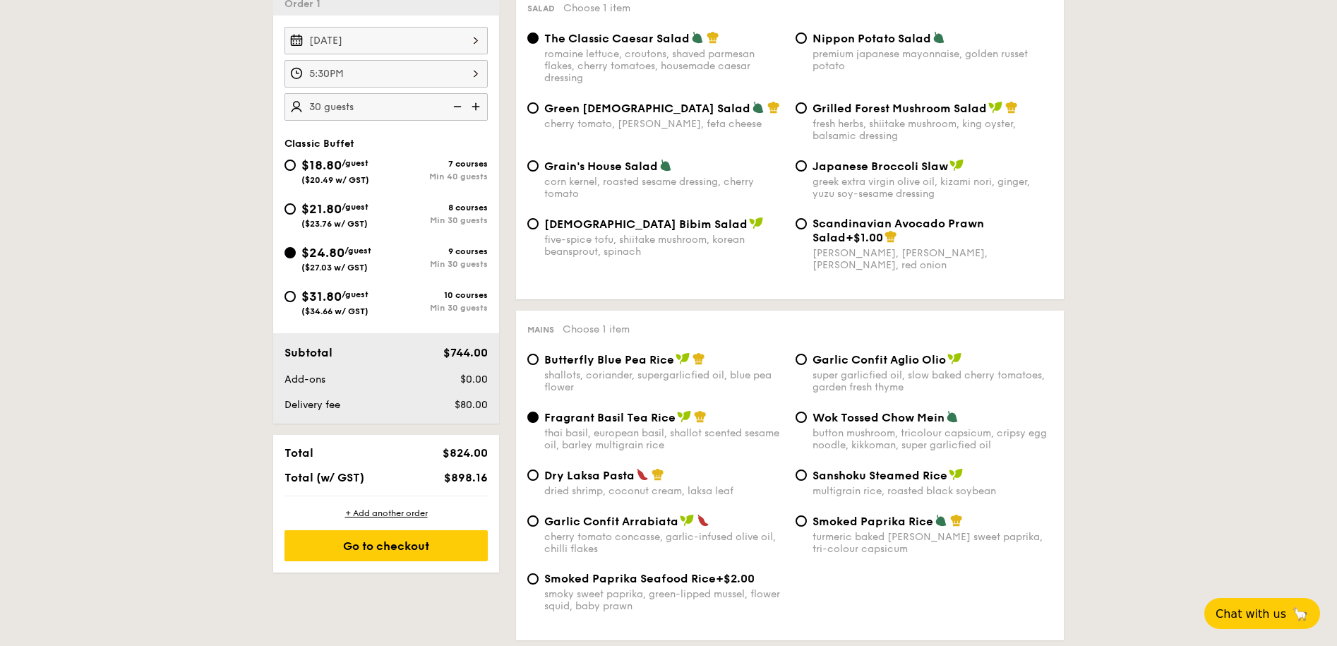
click at [474, 107] on img at bounding box center [477, 106] width 21 height 27
click at [472, 102] on img at bounding box center [477, 106] width 21 height 27
click at [452, 105] on img at bounding box center [455, 106] width 21 height 27
type input "35 guests"
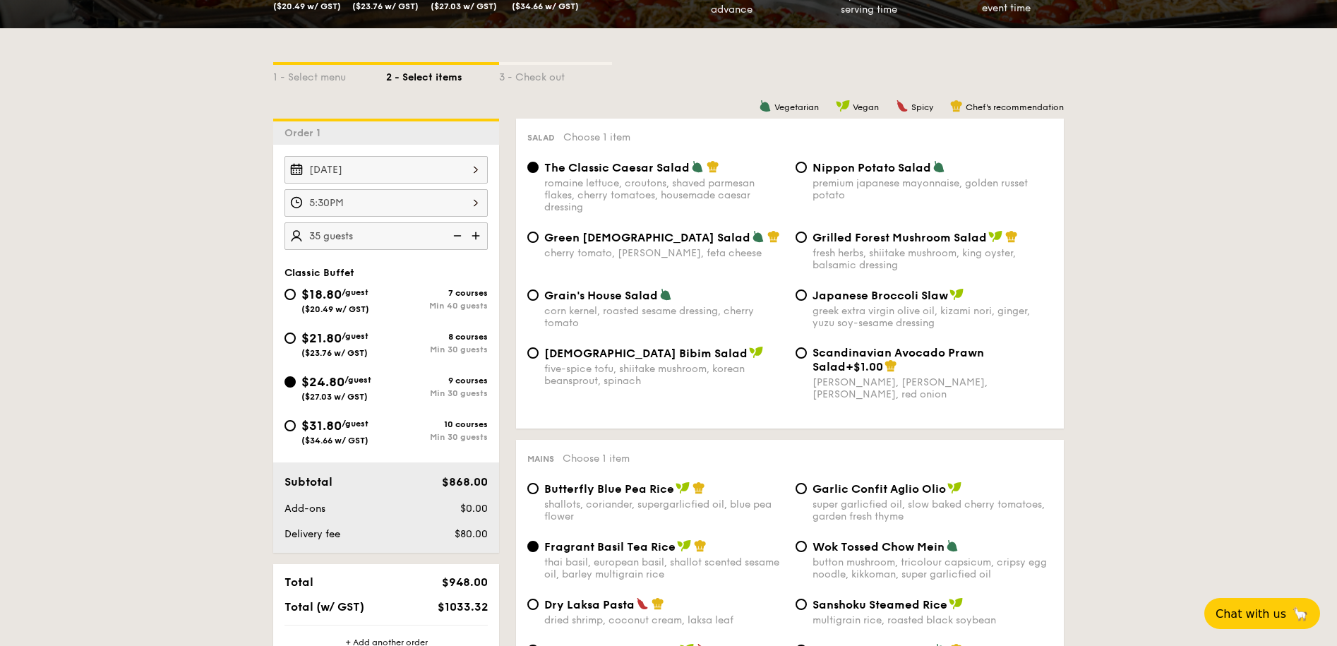
scroll to position [311, 0]
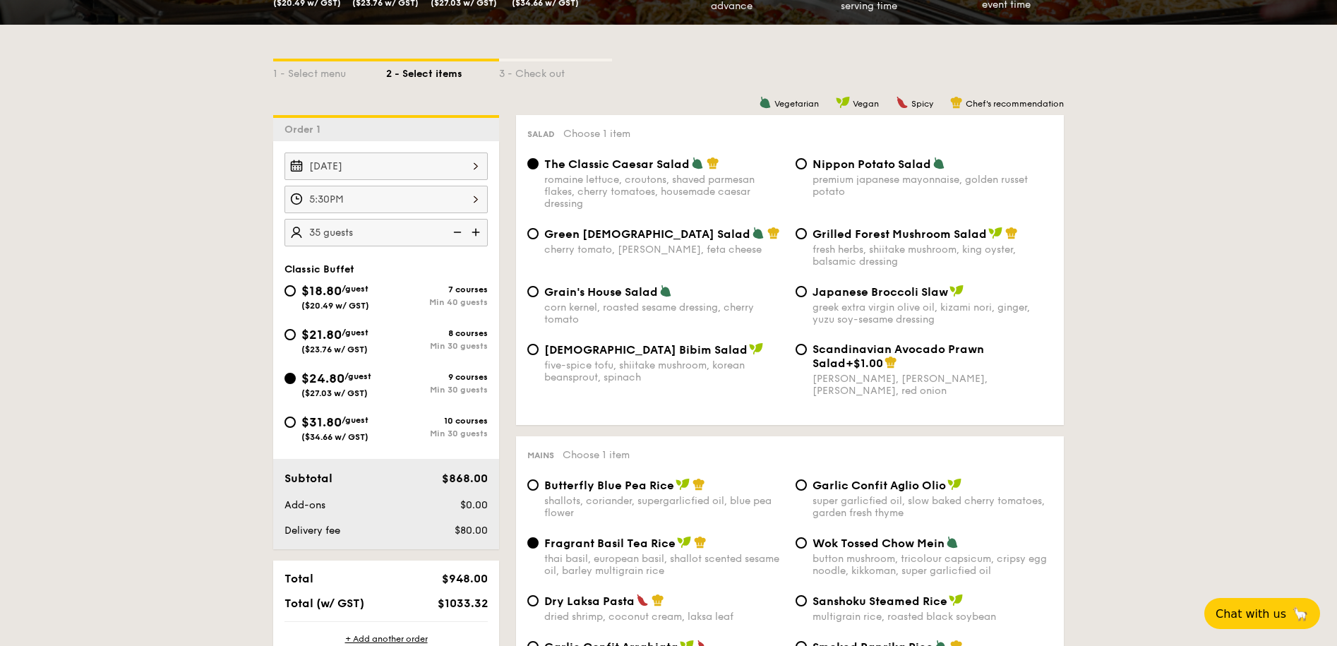
click at [315, 345] on span "($23.76 w/ GST)" at bounding box center [334, 350] width 66 height 10
click at [296, 340] on input "$21.80 /guest ($23.76 w/ GST) 8 courses Min 30 guests" at bounding box center [290, 334] width 11 height 11
radio input "true"
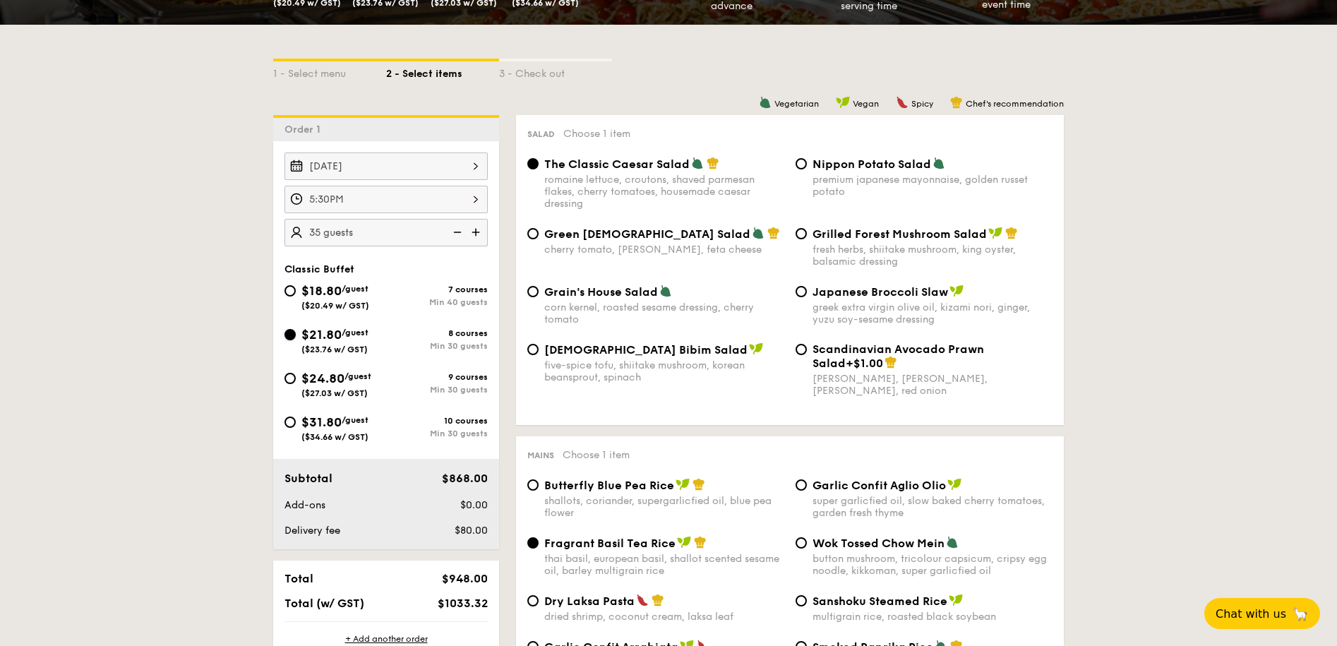
radio input "true"
radio input "false"
radio input "true"
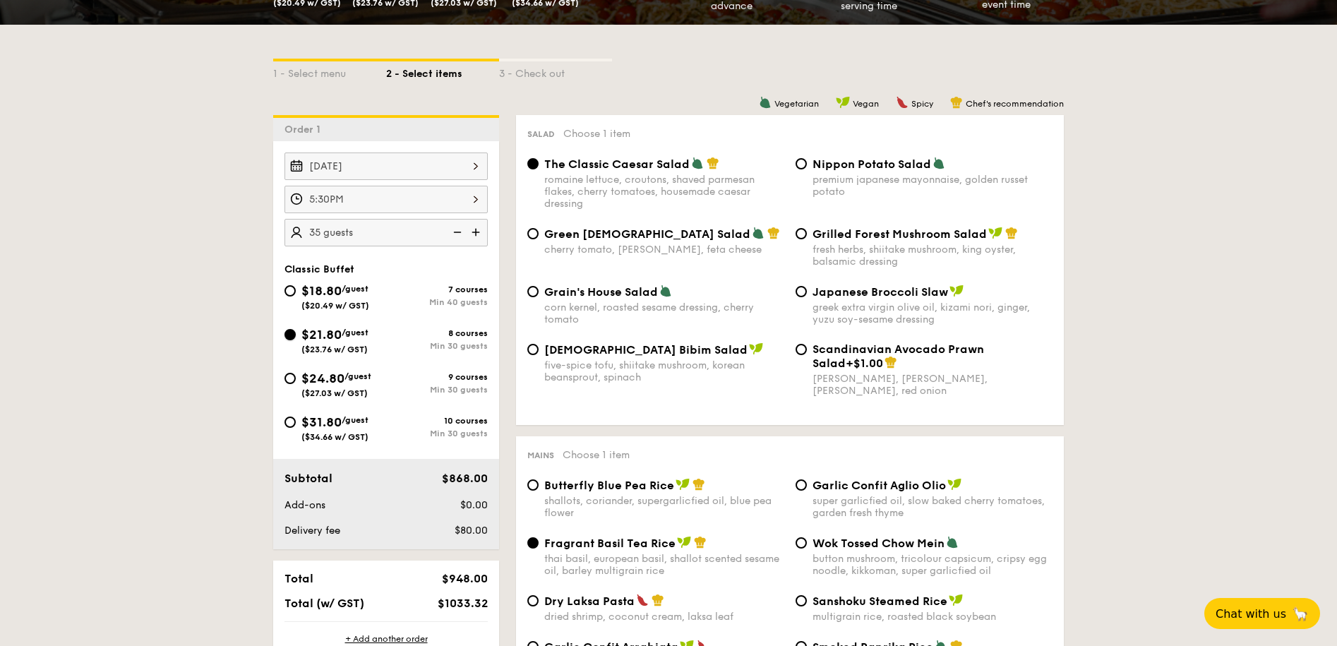
radio input "true"
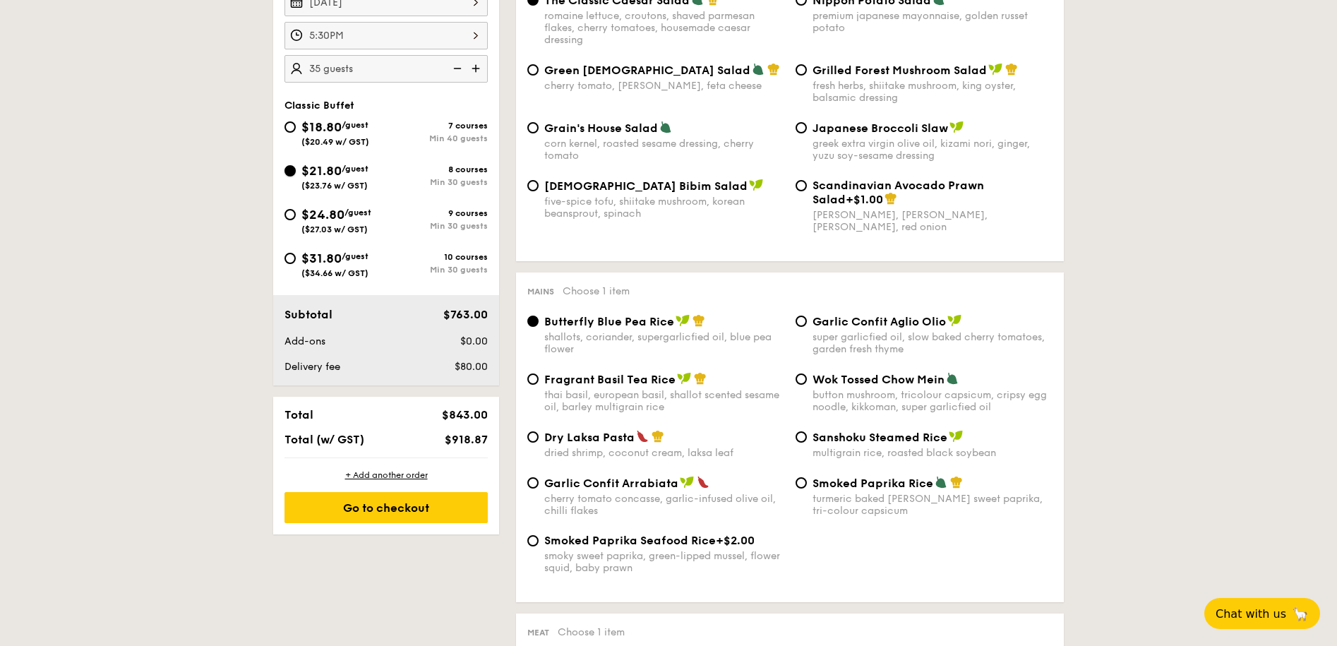
scroll to position [492, 0]
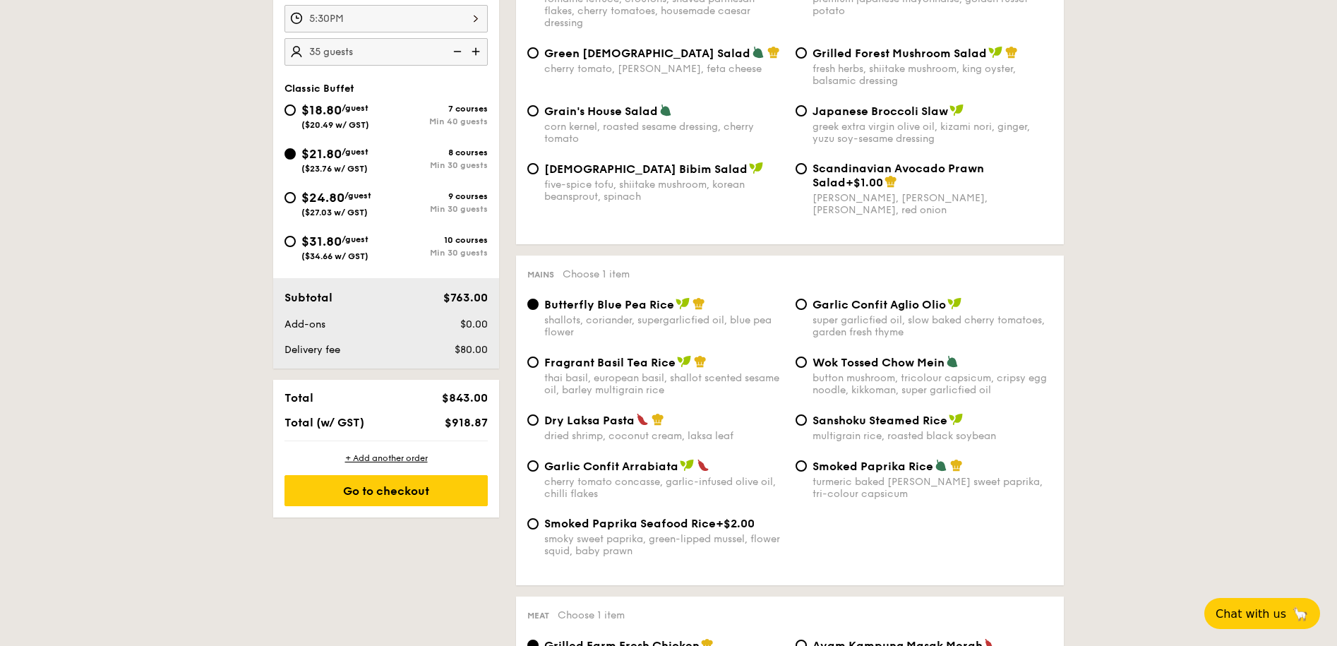
click at [894, 489] on div "turmeric baked [PERSON_NAME] sweet paprika, tri-colour capsicum" at bounding box center [933, 488] width 240 height 24
click at [807, 472] on input "Smoked Paprika Rice turmeric baked [PERSON_NAME] sweet paprika, tri-colour caps…" at bounding box center [801, 465] width 11 height 11
radio input "true"
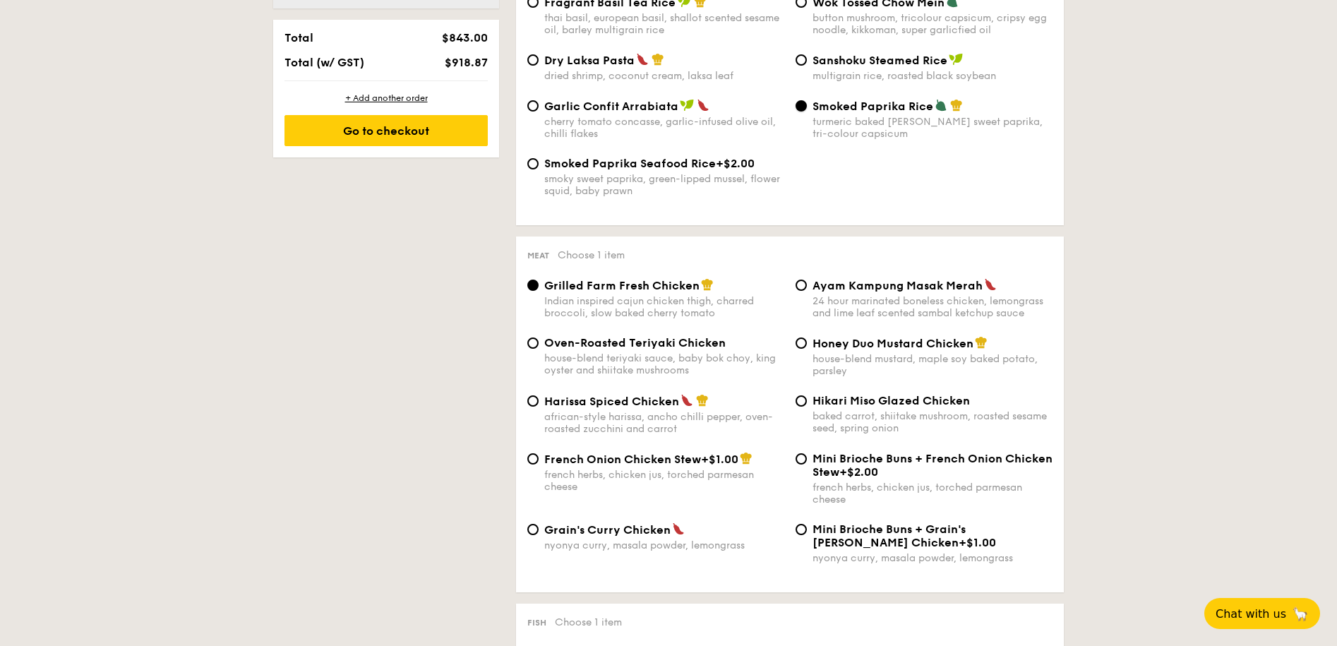
scroll to position [853, 0]
click at [617, 532] on span "Grain's Curry Chicken" at bounding box center [607, 528] width 126 height 13
click at [539, 532] on input "Grain's [PERSON_NAME] Chicken nyonya [PERSON_NAME], masala powder, lemongrass" at bounding box center [532, 528] width 11 height 11
radio input "true"
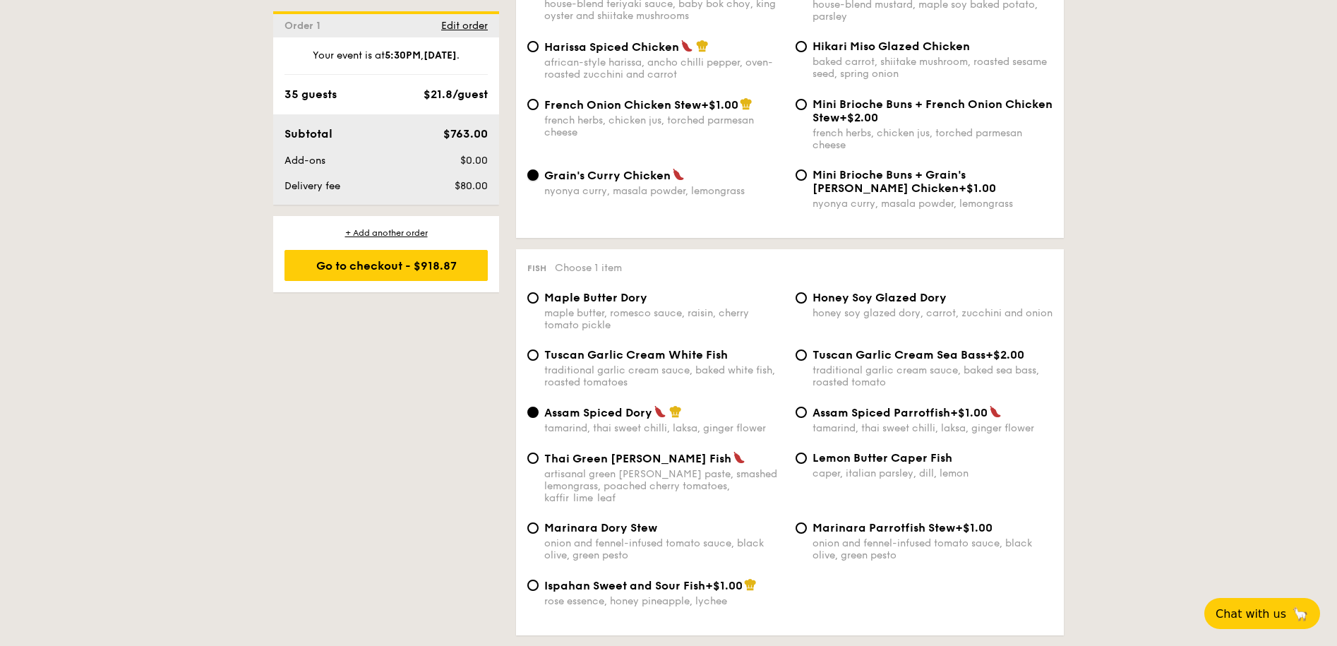
scroll to position [1212, 0]
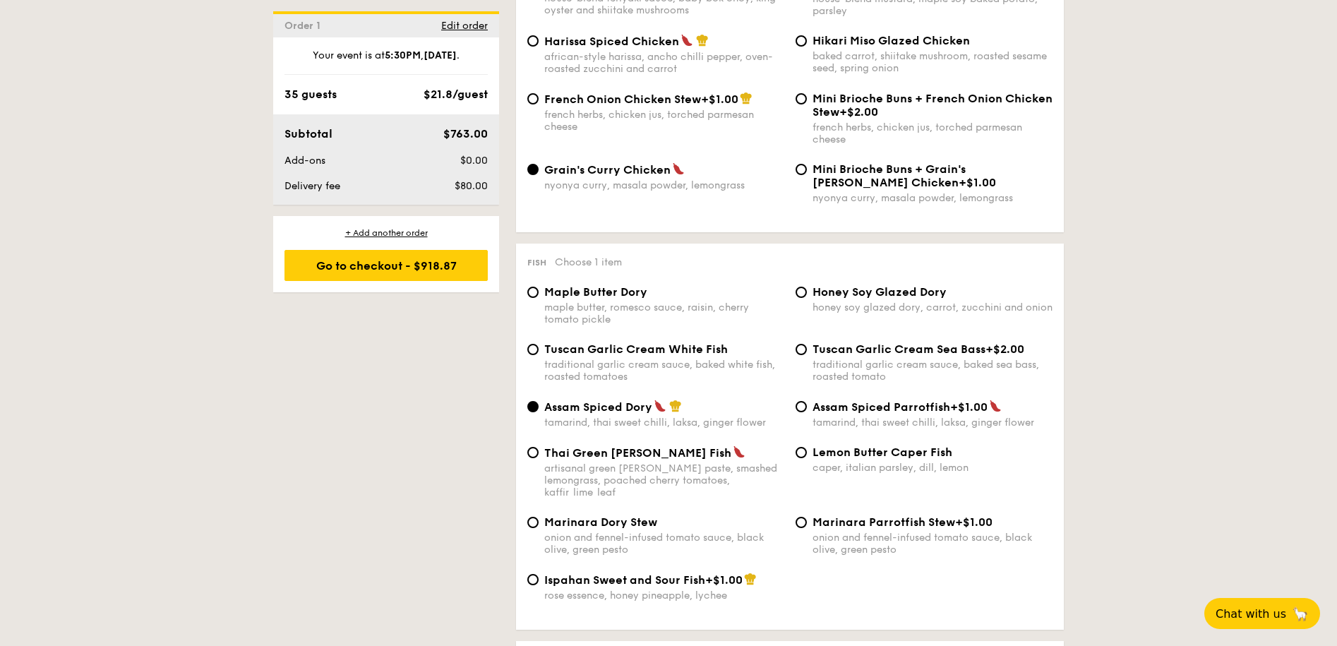
click at [905, 469] on div "caper, italian parsley, dill, lemon" at bounding box center [933, 468] width 240 height 12
click at [807, 458] on input "Lemon Butter Caper Fish caper, italian parsley, dill, lemon" at bounding box center [801, 452] width 11 height 11
radio input "true"
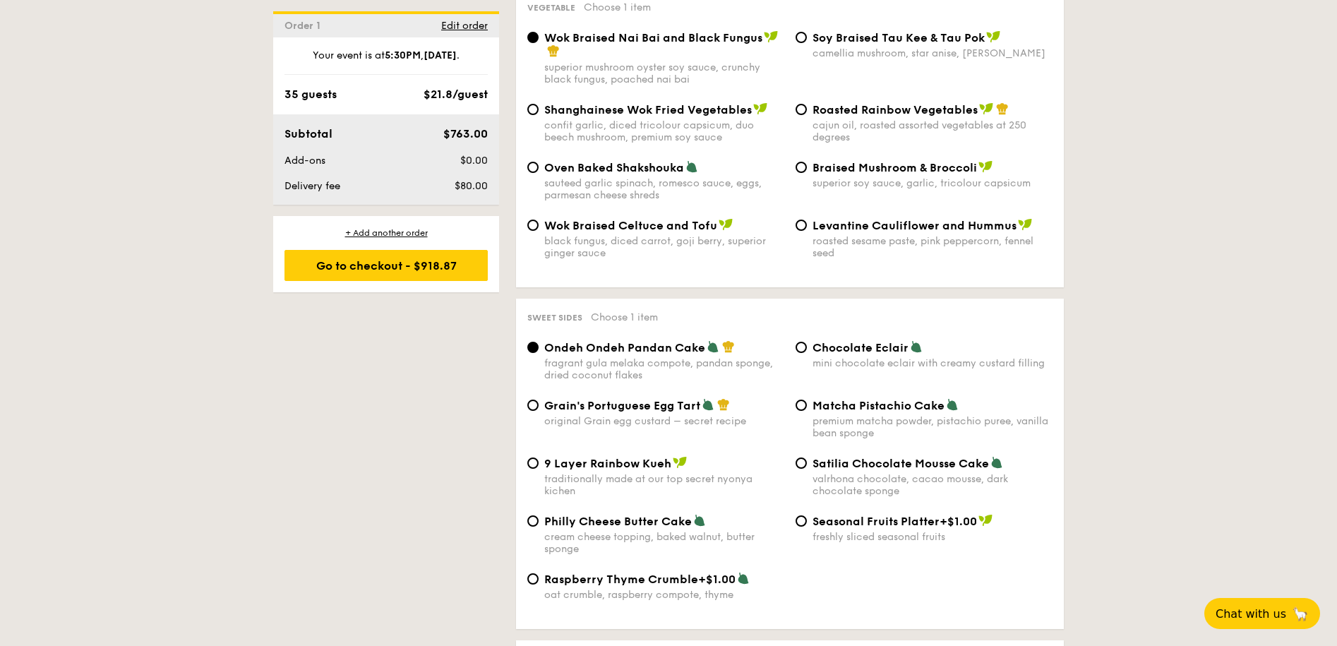
scroll to position [1873, 0]
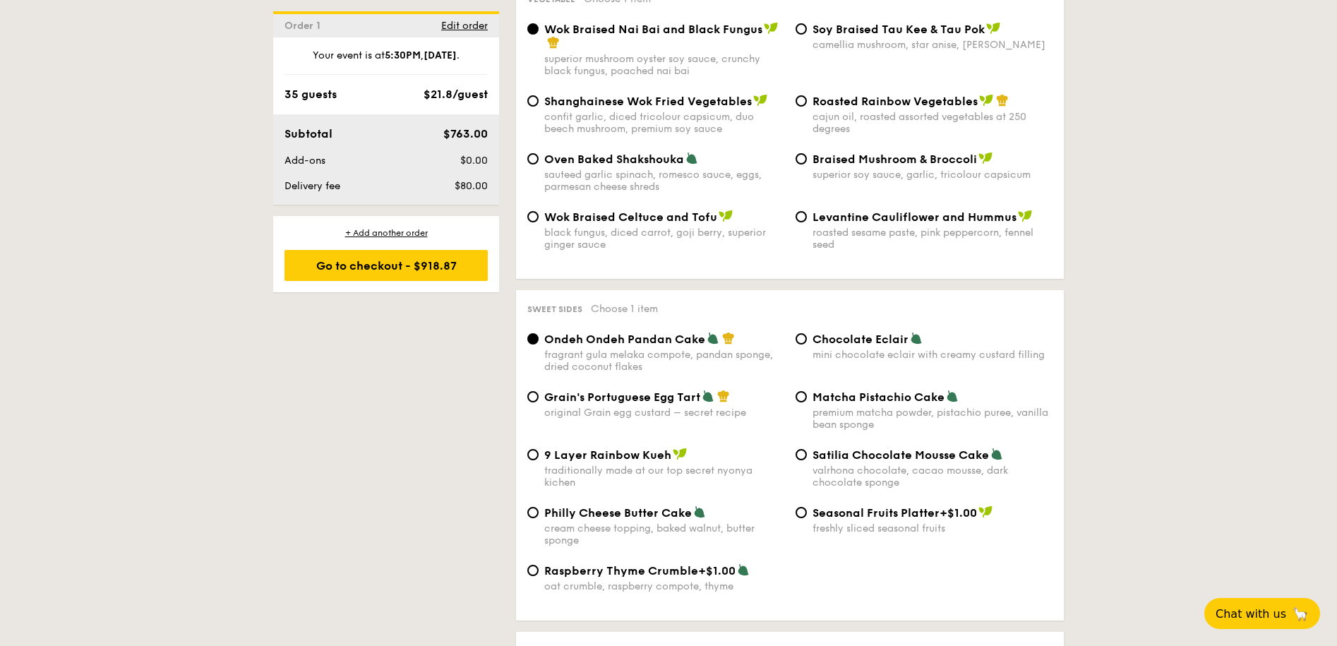
click at [622, 448] on span "9 Layer Rainbow Kueh" at bounding box center [607, 454] width 127 height 13
click at [539, 449] on input "9 Layer Rainbow Kueh traditionally made at our top secret nyonya kichen" at bounding box center [532, 454] width 11 height 11
radio input "true"
click at [667, 508] on div "Philly Cheese Butter Cake cream cheese topping, baked walnut, butter sponge" at bounding box center [664, 525] width 240 height 41
click at [539, 508] on input "Philly Cheese Butter Cake cream cheese topping, baked walnut, butter sponge" at bounding box center [532, 512] width 11 height 11
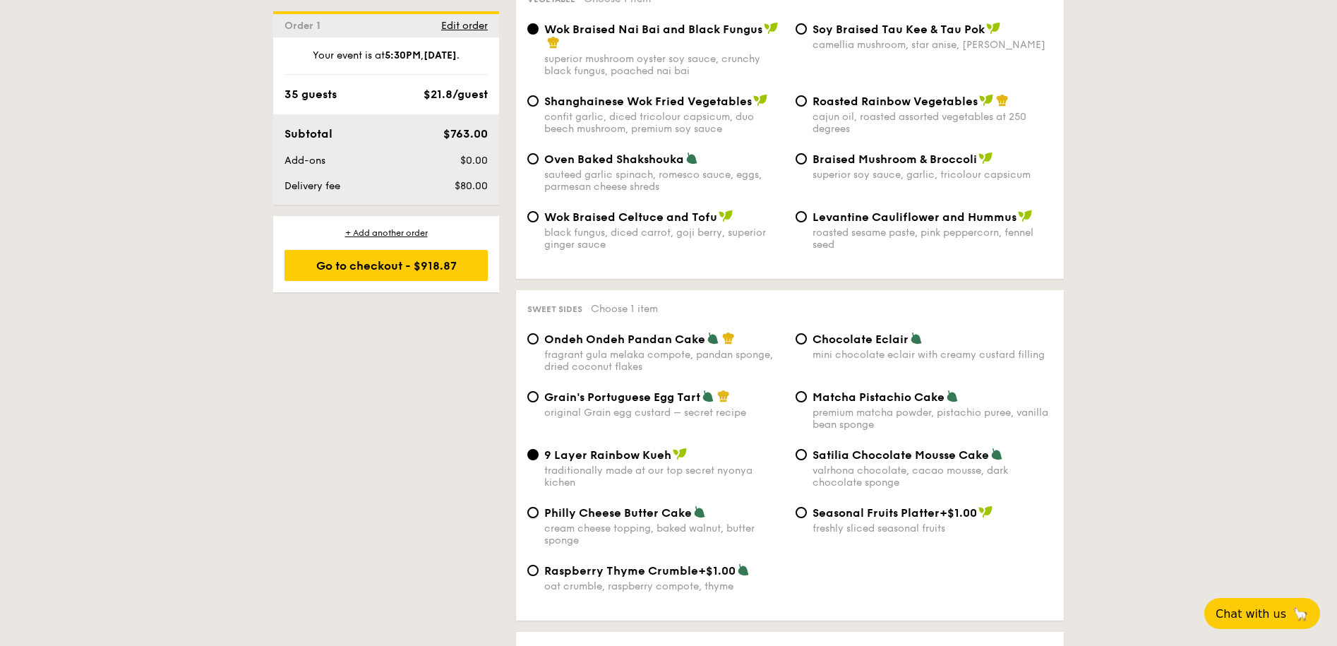
radio input "true"
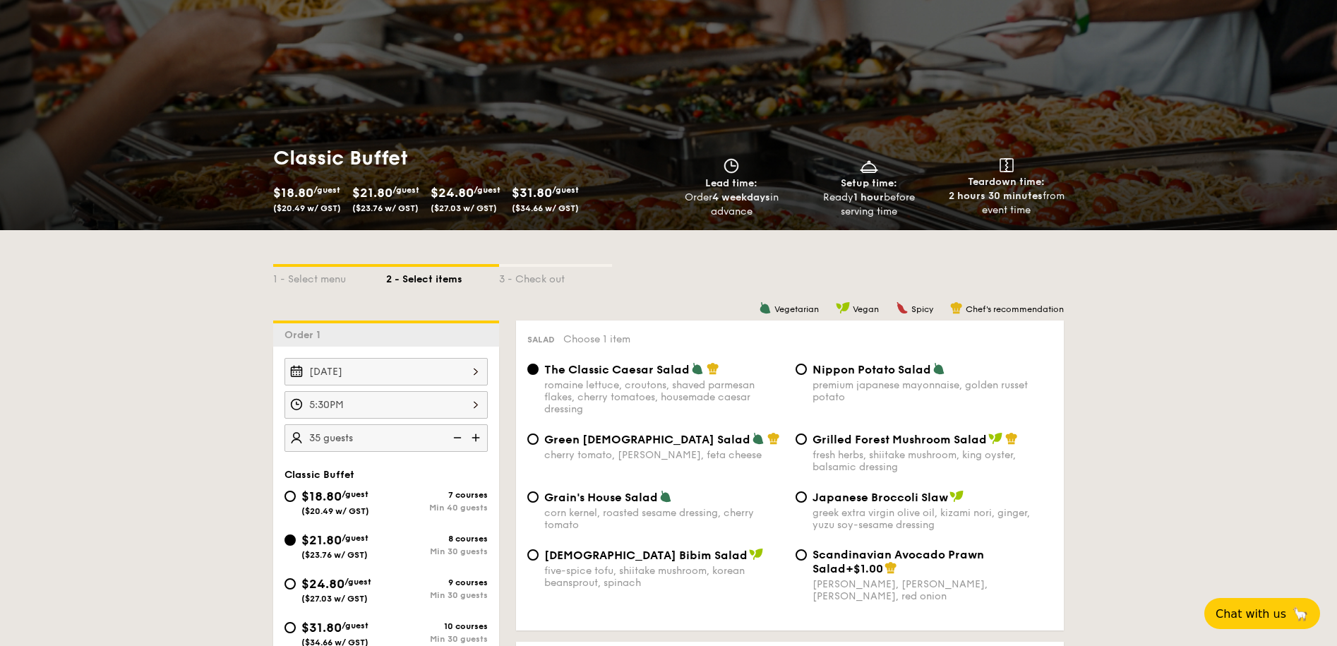
scroll to position [0, 0]
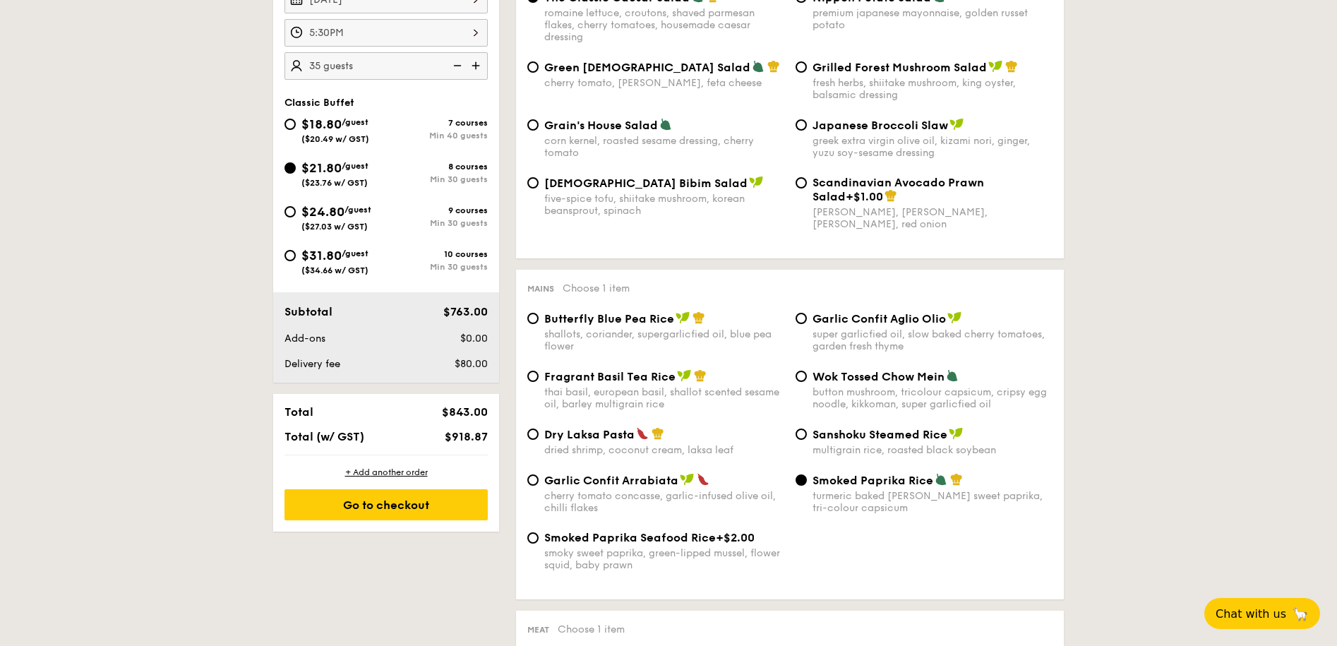
click at [317, 222] on span "($27.03 w/ GST)" at bounding box center [334, 227] width 66 height 10
click at [296, 217] on input "$24.80 /guest ($27.03 w/ GST) 9 courses Min 30 guests" at bounding box center [290, 211] width 11 height 11
radio input "true"
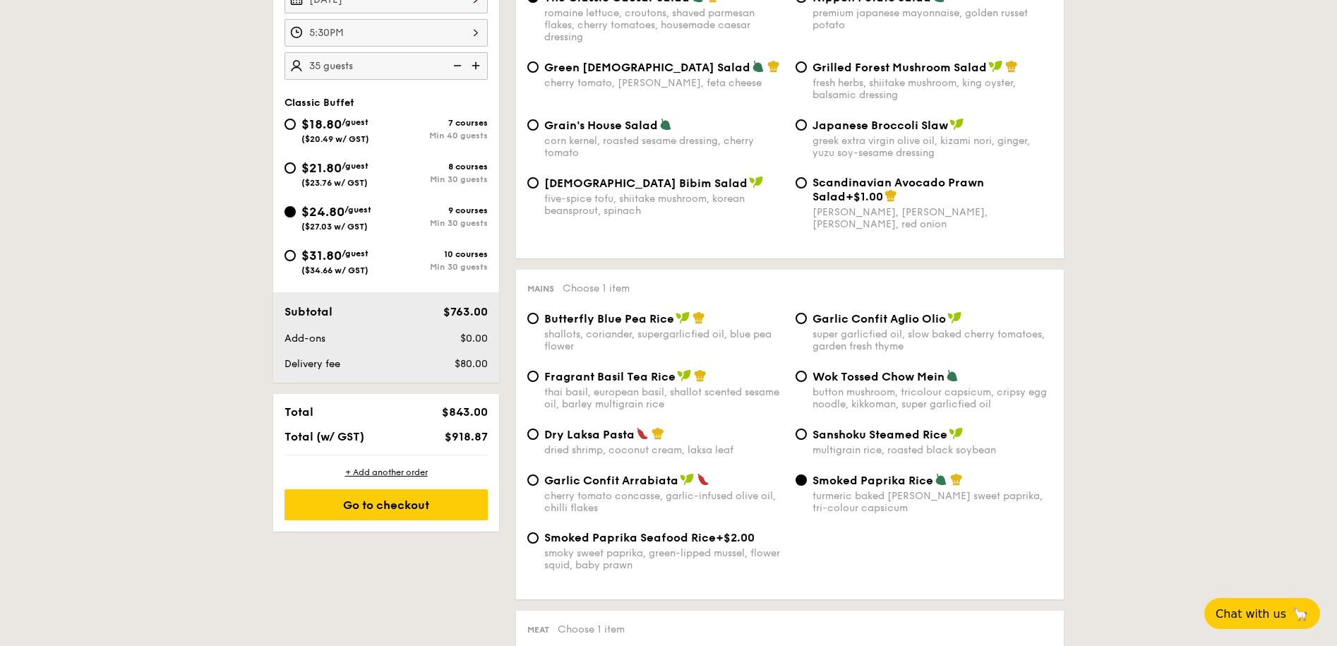
radio input "true"
radio input "false"
radio input "true"
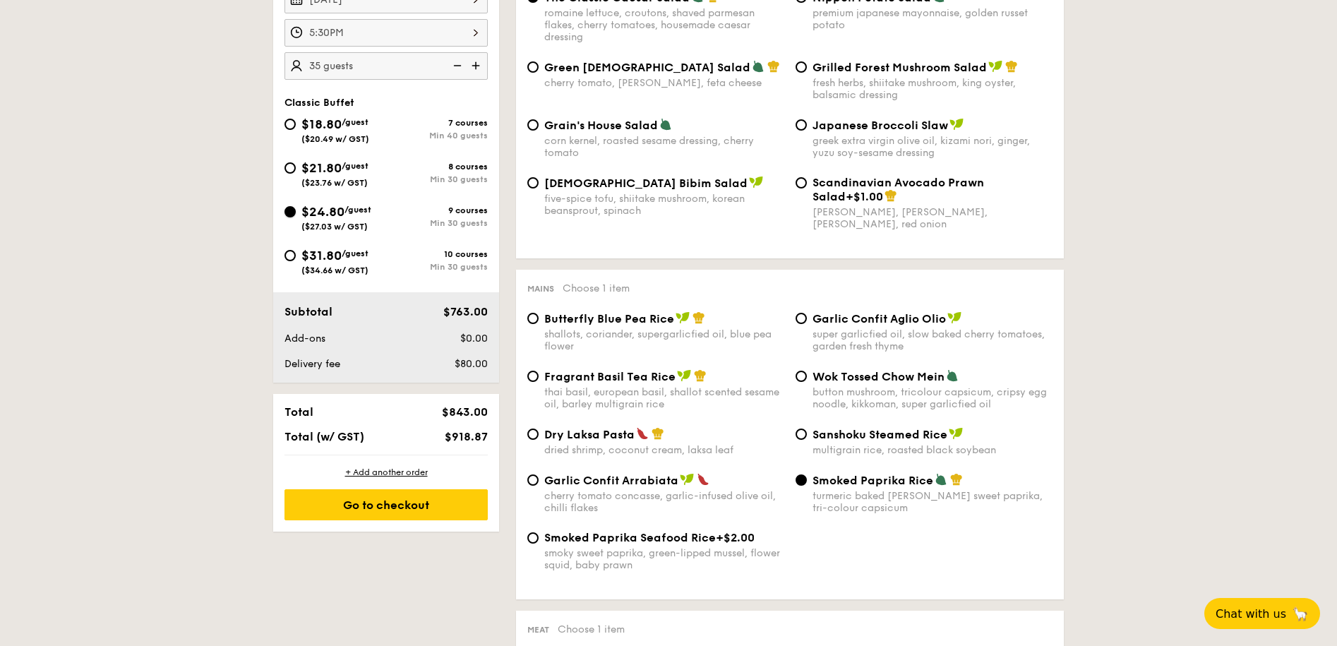
radio input "true"
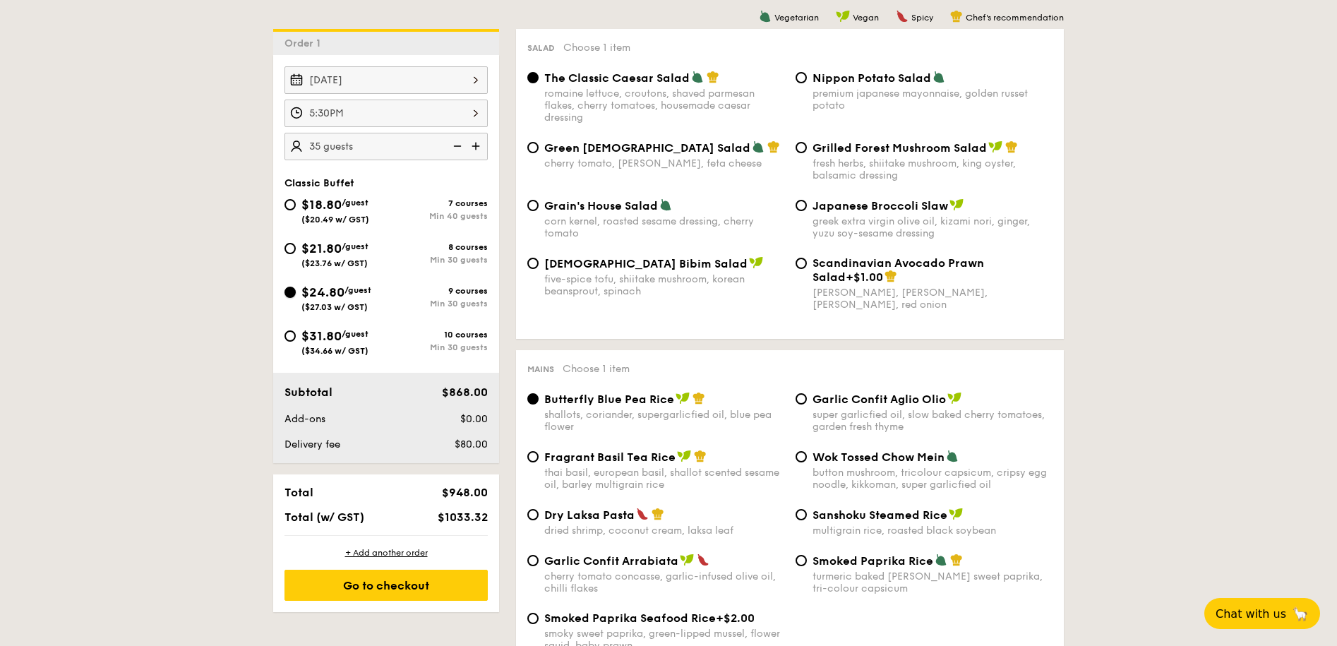
scroll to position [388, 0]
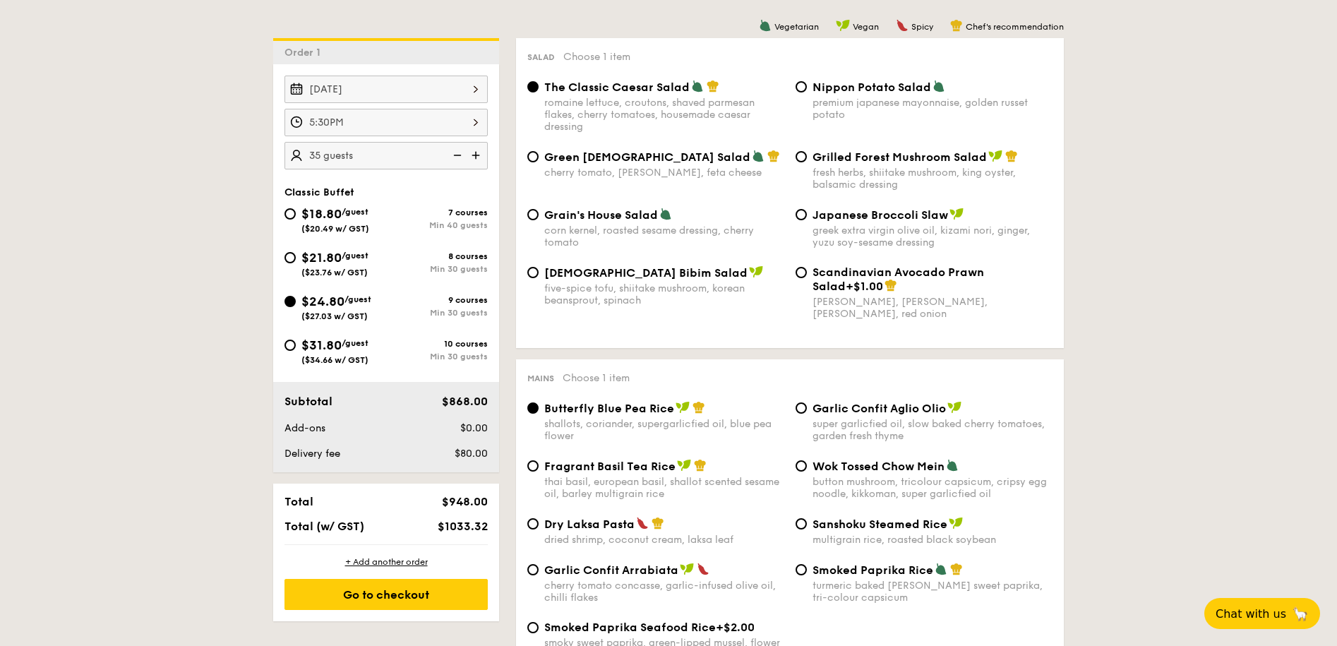
click at [340, 264] on span "$21.80" at bounding box center [321, 258] width 40 height 16
click at [296, 263] on input "$21.80 /guest ($23.76 w/ GST) 8 courses Min 30 guests" at bounding box center [290, 257] width 11 height 11
radio input "true"
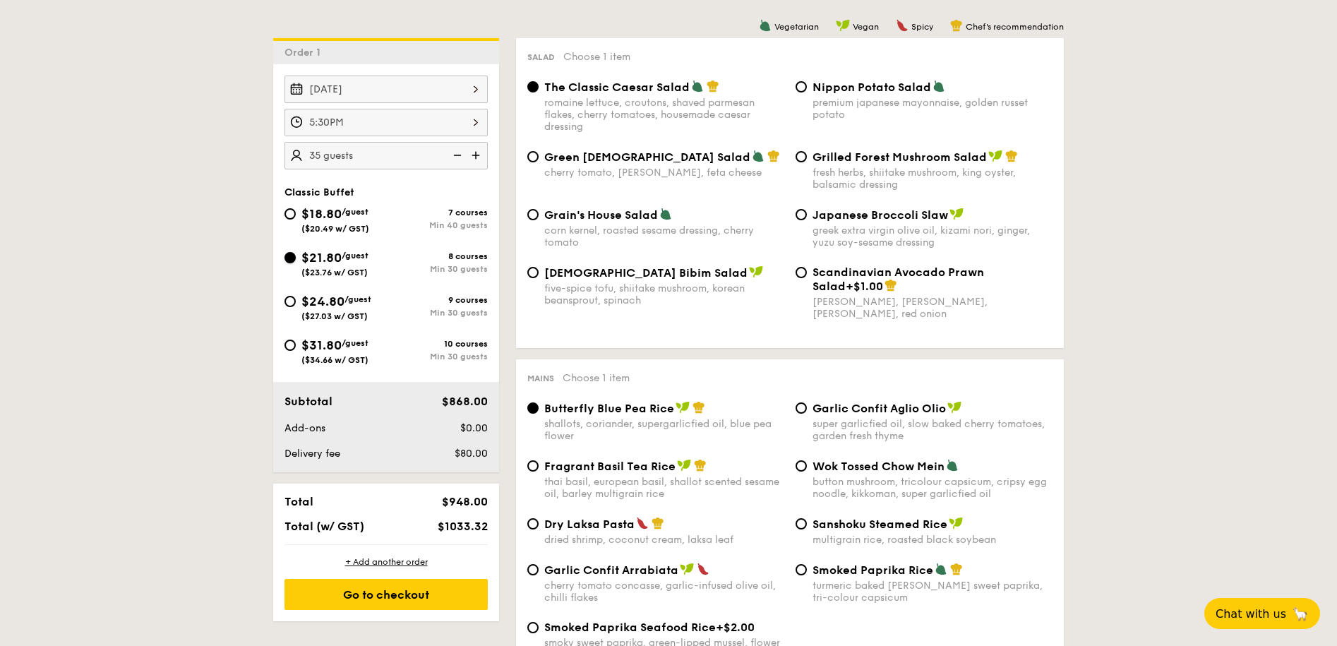
radio input "true"
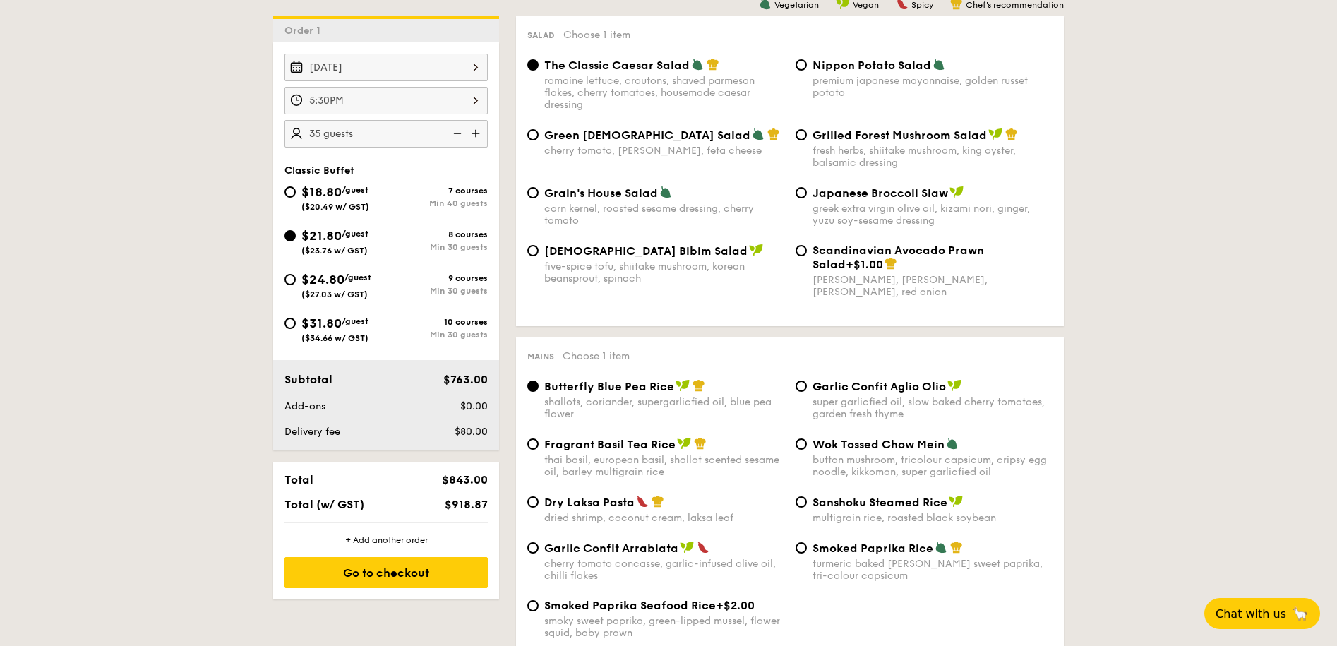
click at [334, 298] on div "$24.80 /guest ($27.03 w/ GST)" at bounding box center [336, 285] width 70 height 30
click at [296, 285] on input "$24.80 /guest ($27.03 w/ GST) 9 courses Min 30 guests" at bounding box center [290, 279] width 11 height 11
radio input "true"
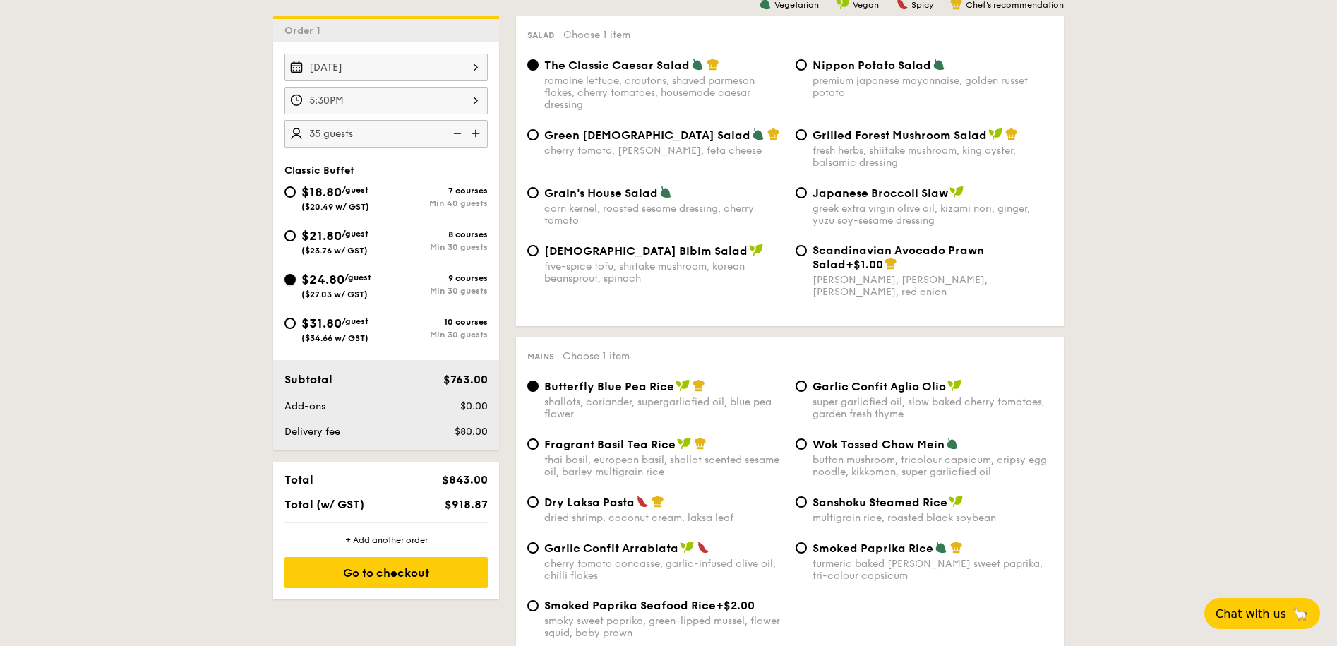
radio input "true"
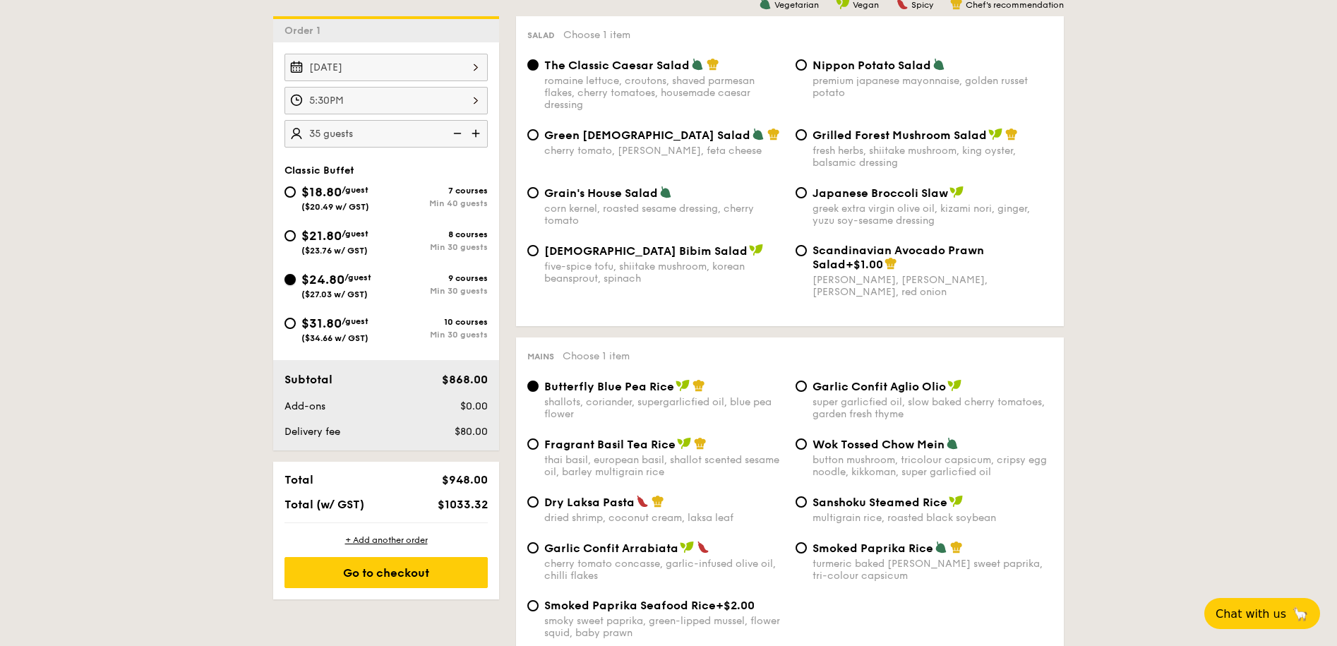
scroll to position [412, 0]
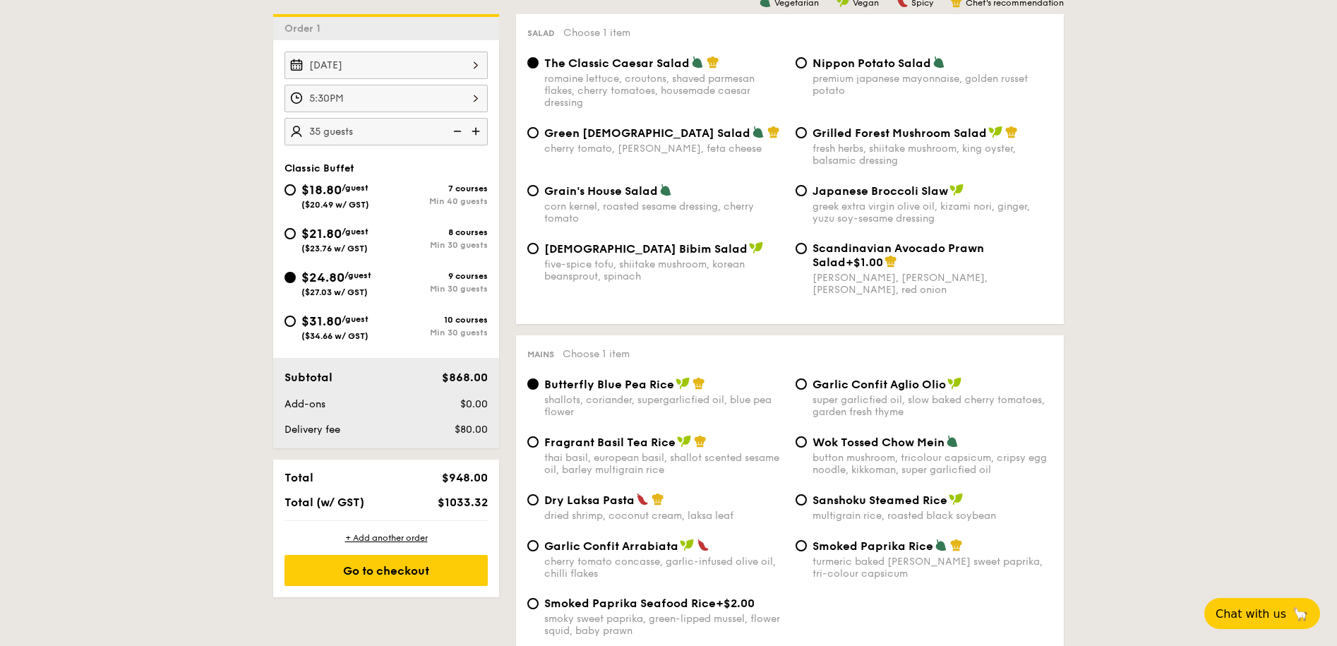
drag, startPoint x: 336, startPoint y: 239, endPoint x: 337, endPoint y: 256, distance: 17.0
click at [336, 239] on span "$21.80" at bounding box center [321, 234] width 40 height 16
click at [296, 239] on input "$21.80 /guest ($23.76 w/ GST) 8 courses Min 30 guests" at bounding box center [290, 233] width 11 height 11
radio input "true"
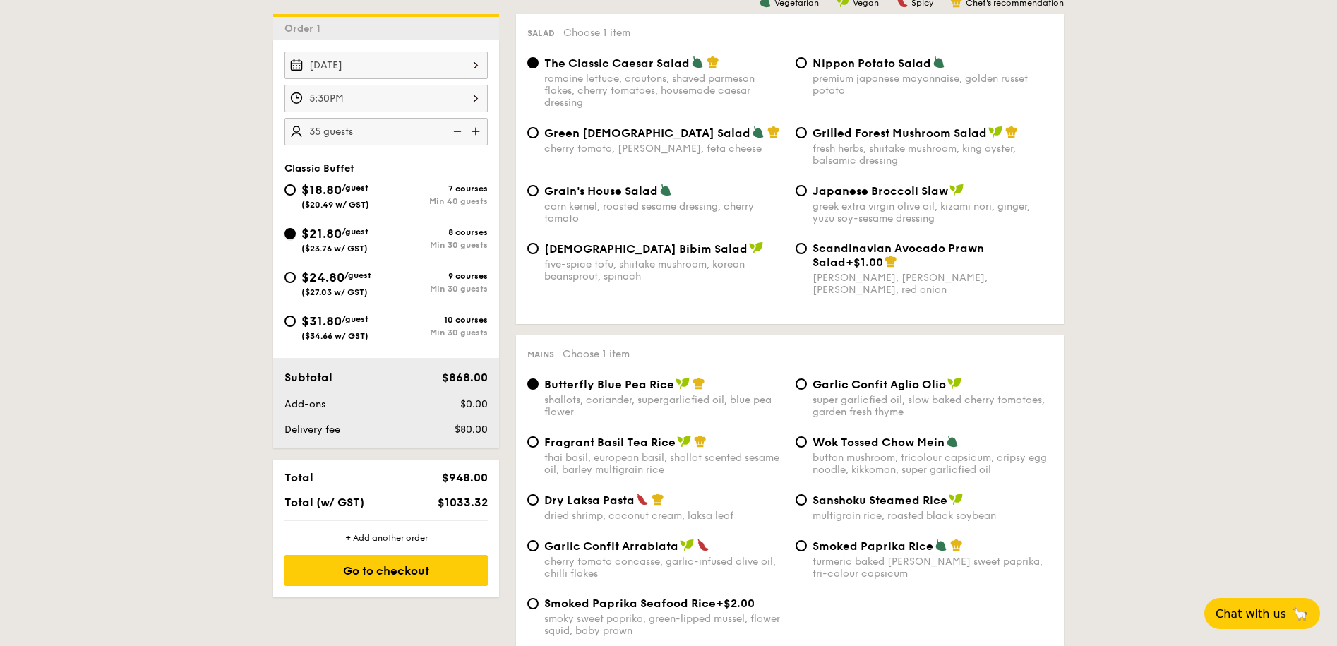
radio input "true"
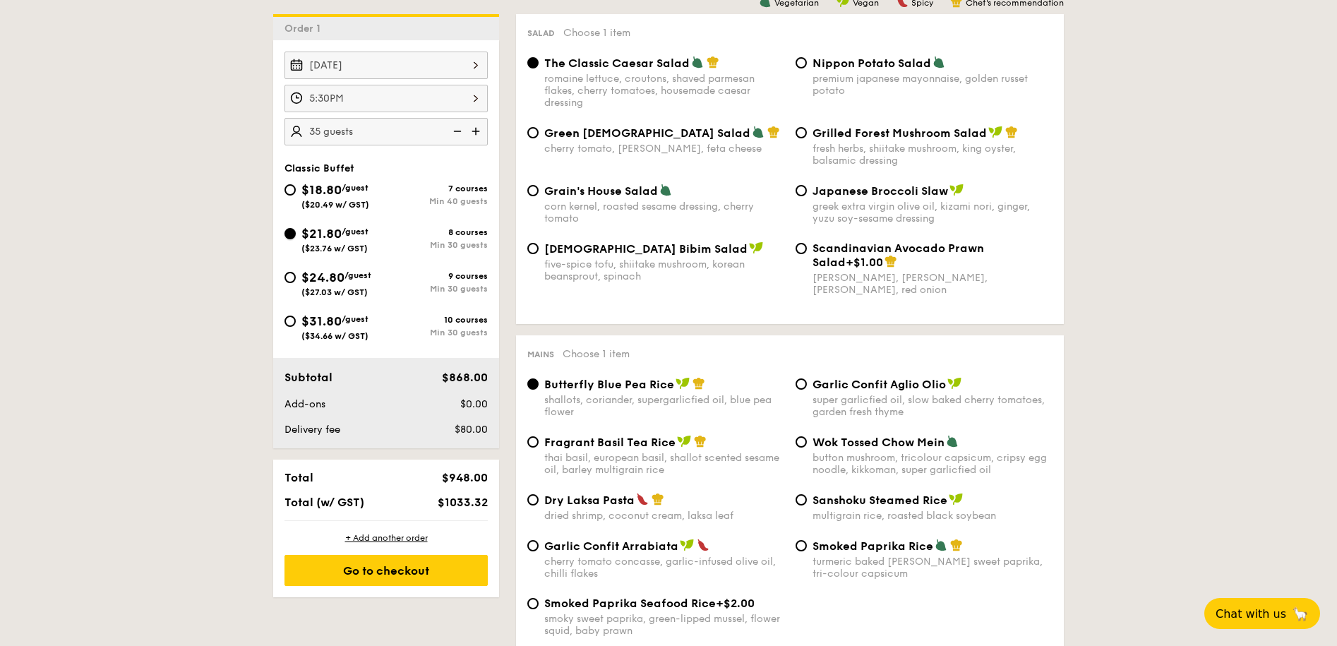
radio input "true"
click at [337, 276] on span "$24.80" at bounding box center [322, 278] width 43 height 16
click at [296, 276] on input "$24.80 /guest ($27.03 w/ GST) 9 courses Min 30 guests" at bounding box center [290, 277] width 11 height 11
radio input "true"
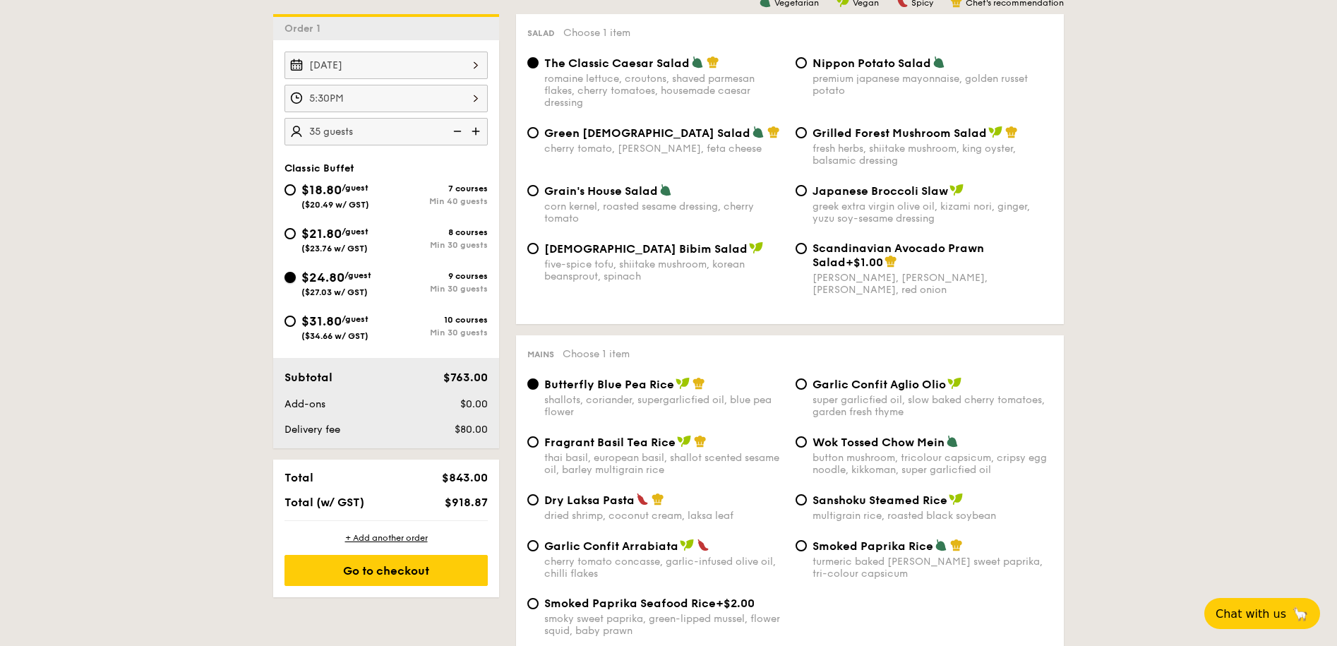
radio input "true"
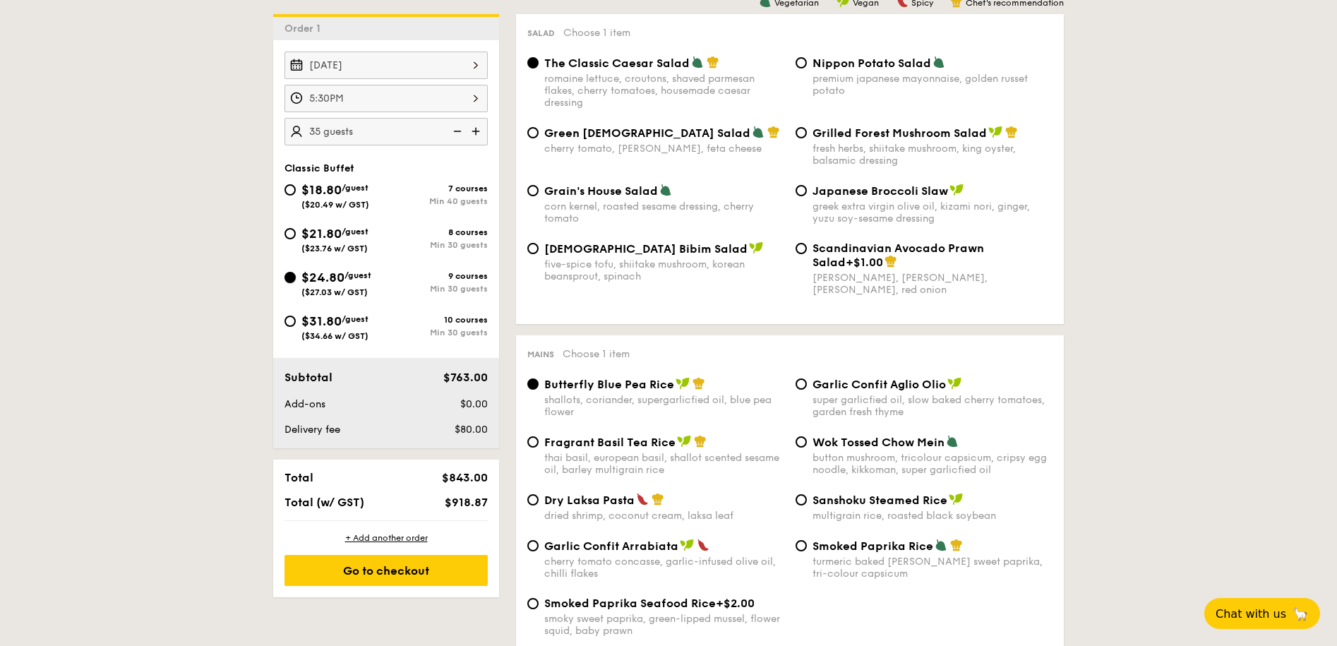
radio input "true"
click at [330, 236] on span "$21.80" at bounding box center [321, 234] width 40 height 16
click at [296, 236] on input "$21.80 /guest ($23.76 w/ GST) 8 courses Min 30 guests" at bounding box center [290, 233] width 11 height 11
radio input "true"
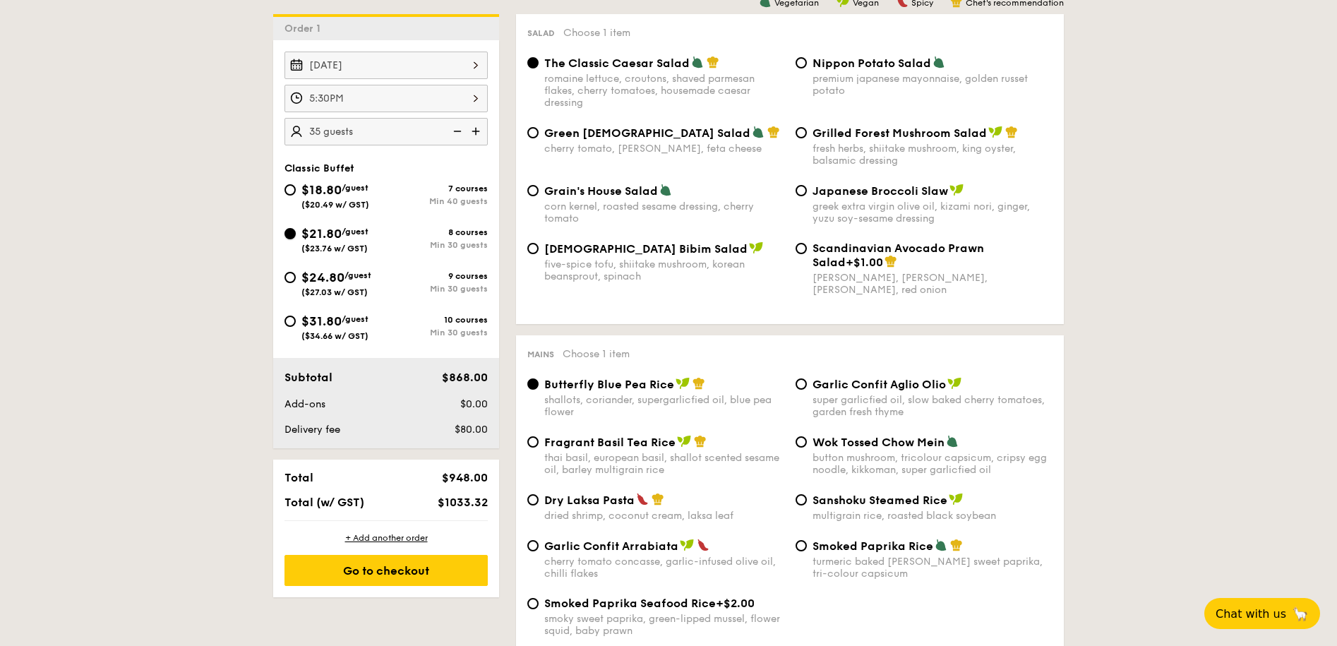
radio input "true"
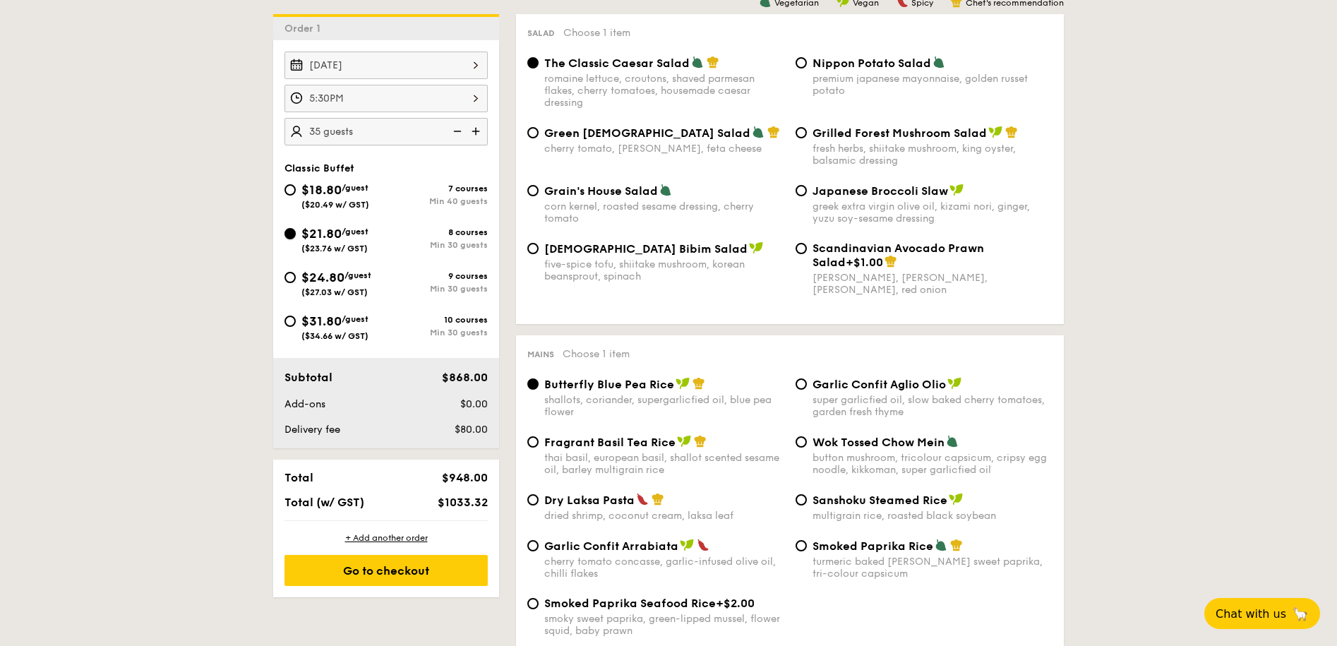
radio input "true"
click at [328, 295] on span "($27.03 w/ GST)" at bounding box center [334, 292] width 66 height 10
click at [296, 283] on input "$24.80 /guest ($27.03 w/ GST) 9 courses Min 30 guests" at bounding box center [290, 277] width 11 height 11
radio input "true"
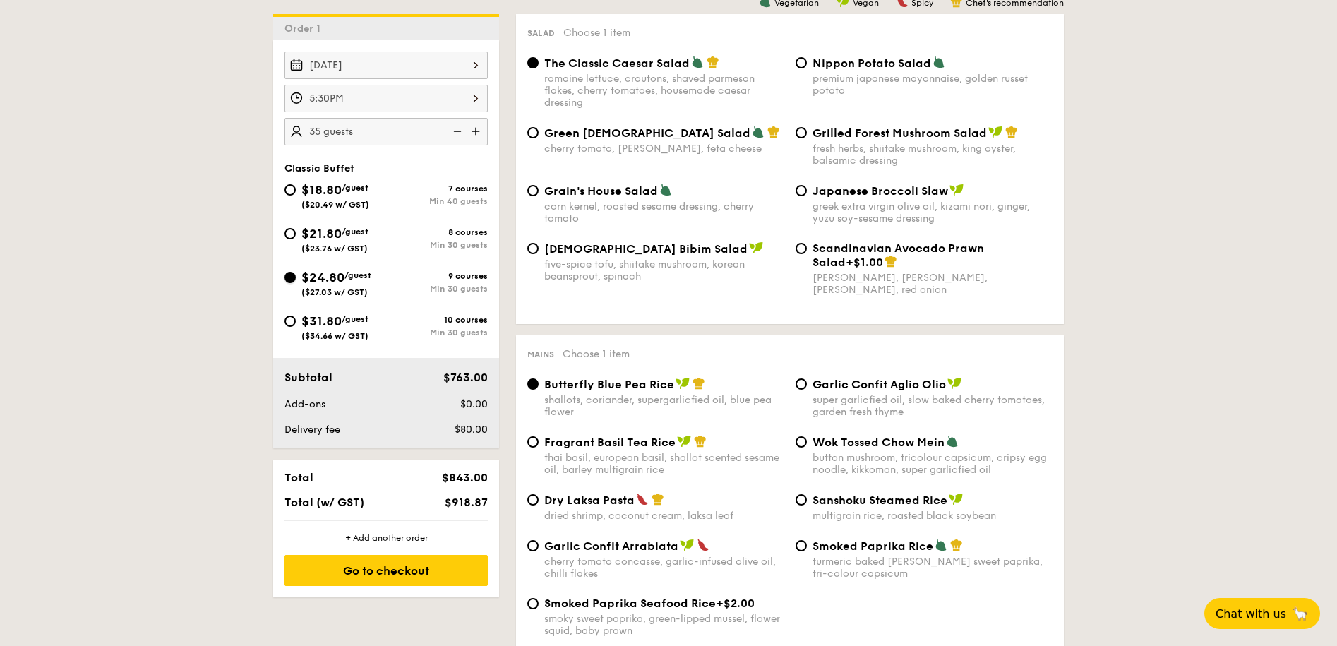
radio input "true"
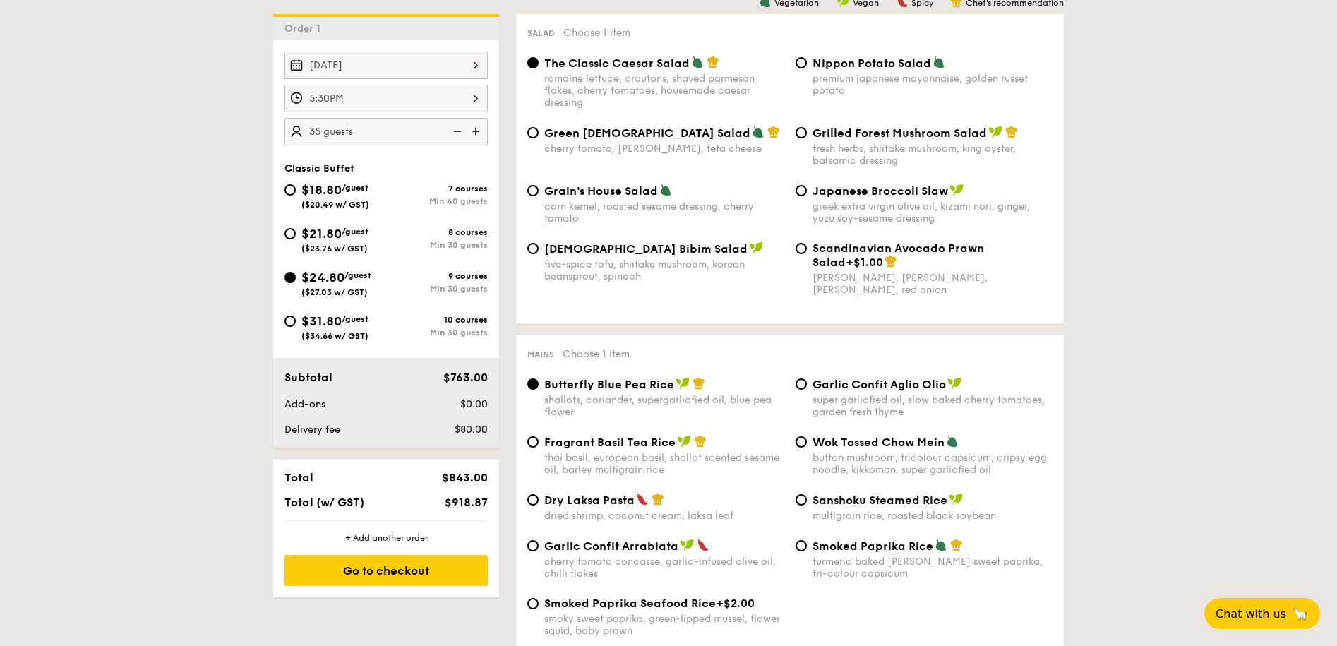
radio input "true"
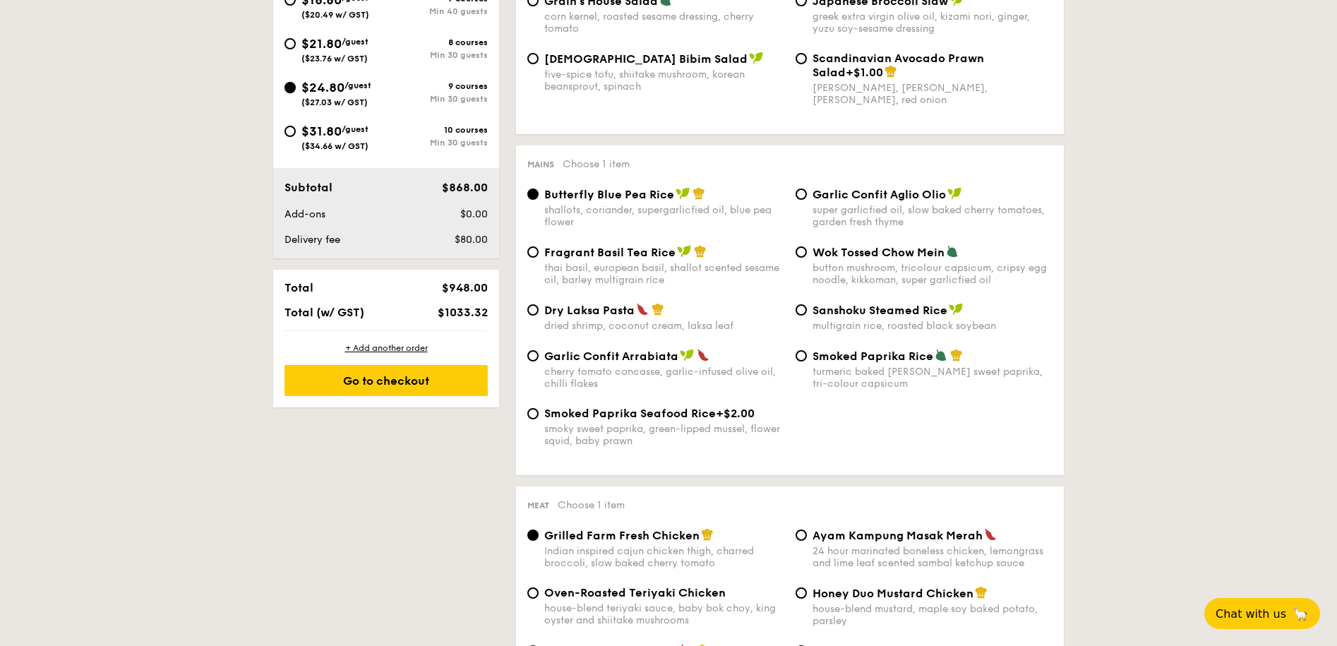
scroll to position [603, 0]
click at [369, 59] on div "$21.80 /guest ($23.76 w/ GST)" at bounding box center [334, 48] width 67 height 30
click at [296, 49] on input "$21.80 /guest ($23.76 w/ GST) 8 courses Min 30 guests" at bounding box center [290, 42] width 11 height 11
radio input "true"
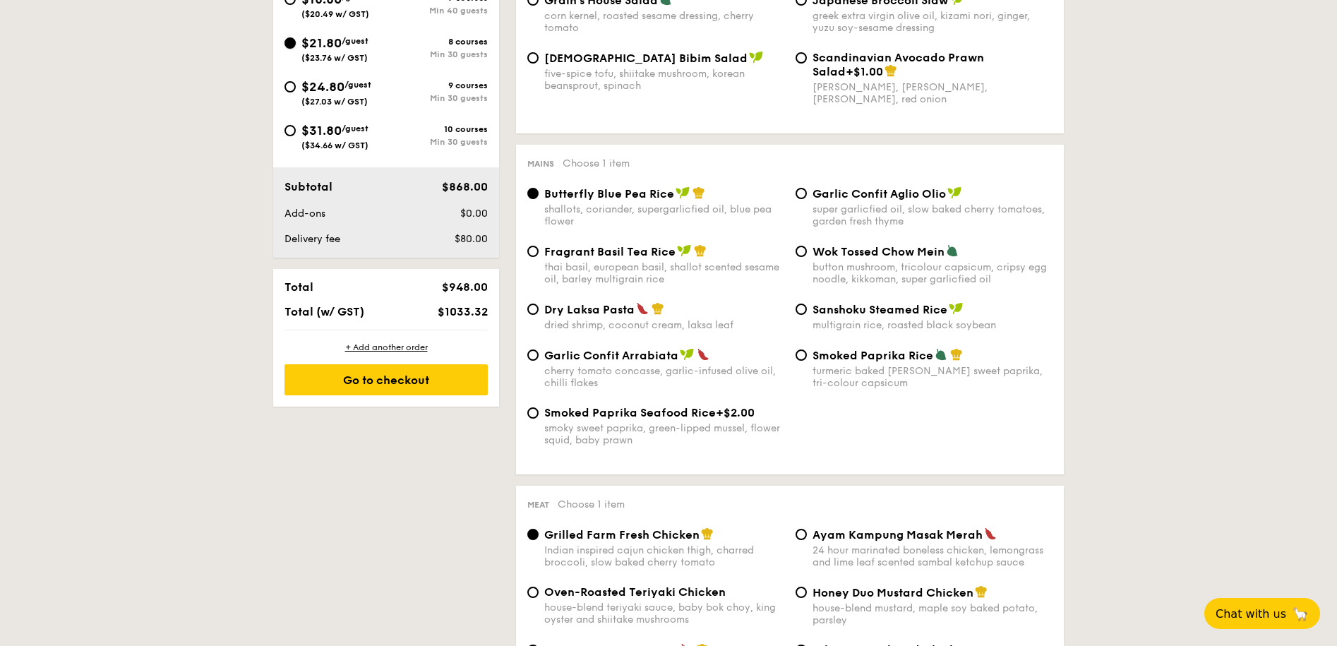
radio input "true"
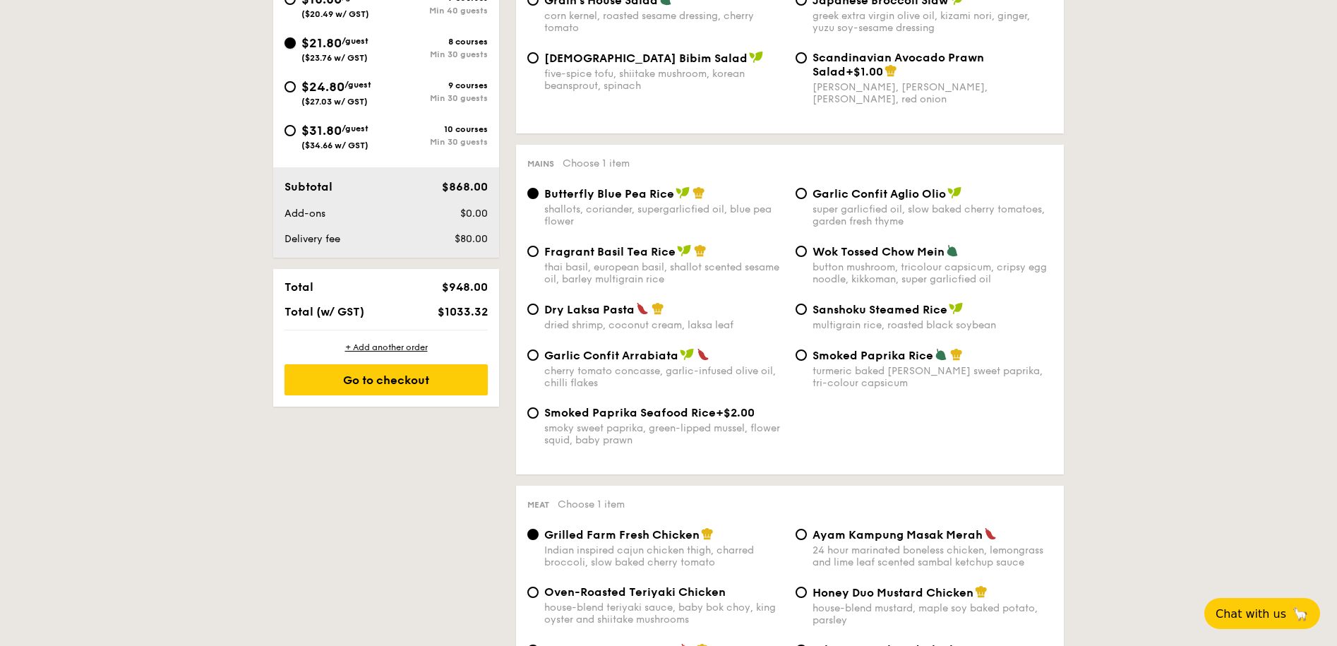
radio input "true"
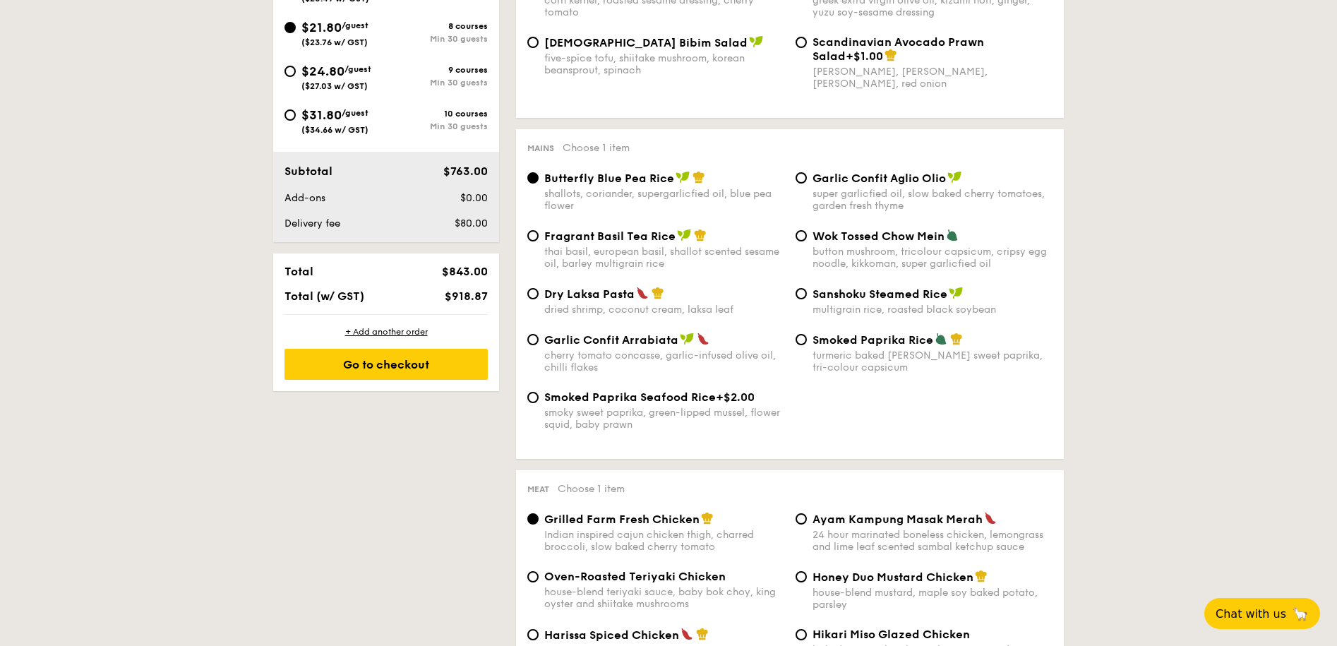
click at [359, 72] on span "/guest" at bounding box center [358, 69] width 27 height 10
click at [296, 72] on input "$24.80 /guest ($27.03 w/ GST) 9 courses Min 30 guests" at bounding box center [290, 71] width 11 height 11
radio input "true"
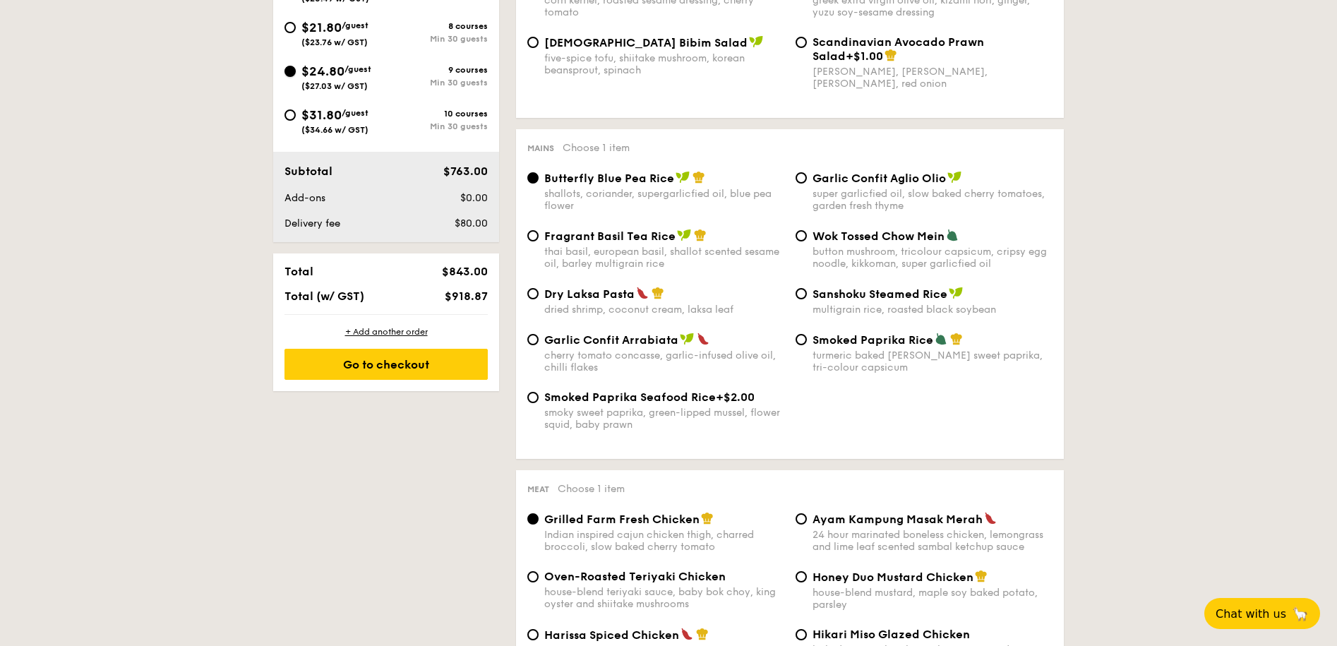
radio input "true"
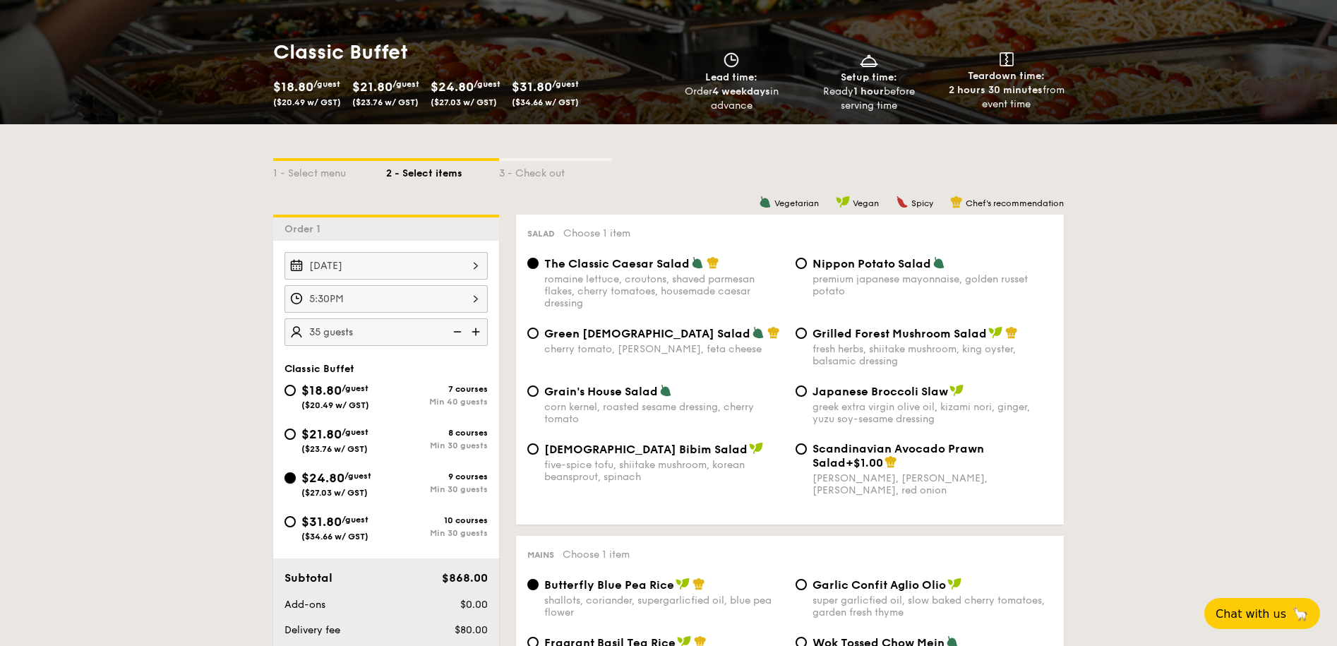
scroll to position [203, 0]
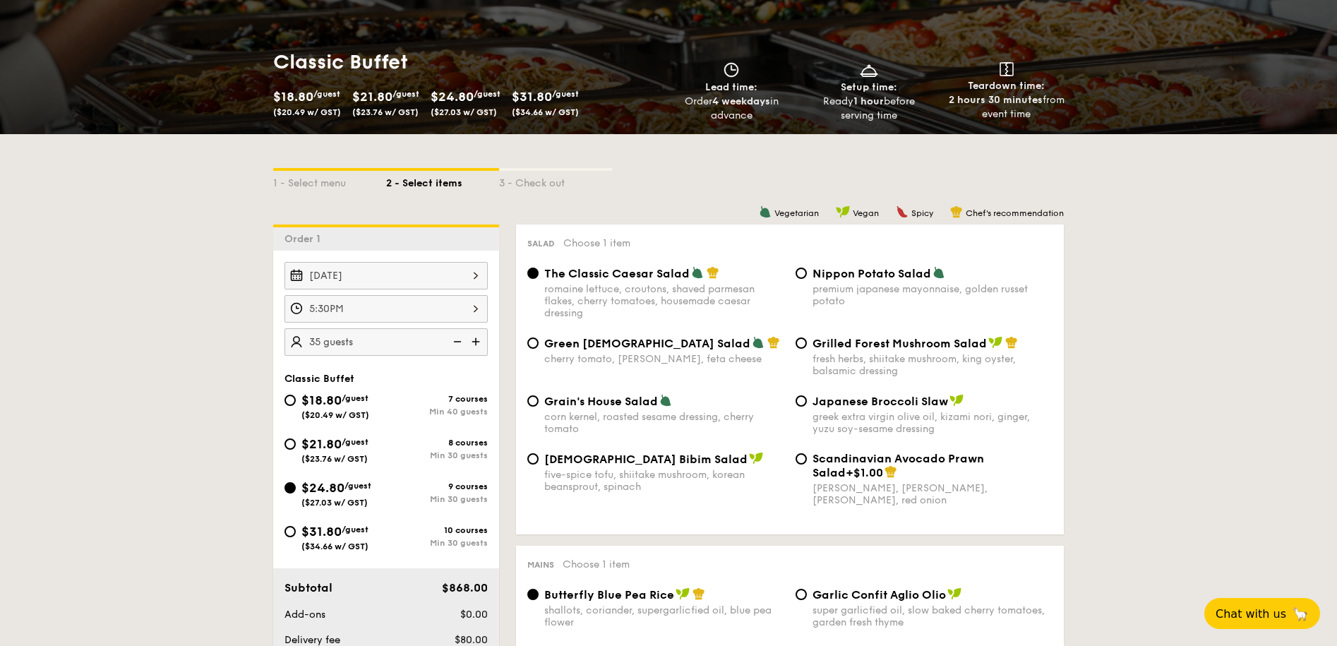
drag, startPoint x: 847, startPoint y: 99, endPoint x: 863, endPoint y: 124, distance: 29.8
click at [863, 124] on div "Classic Buffet $18.80 /guest ($20.49 w/ GST) $21.80 /guest ($23.76 w/ GST) $24.…" at bounding box center [668, 86] width 813 height 96
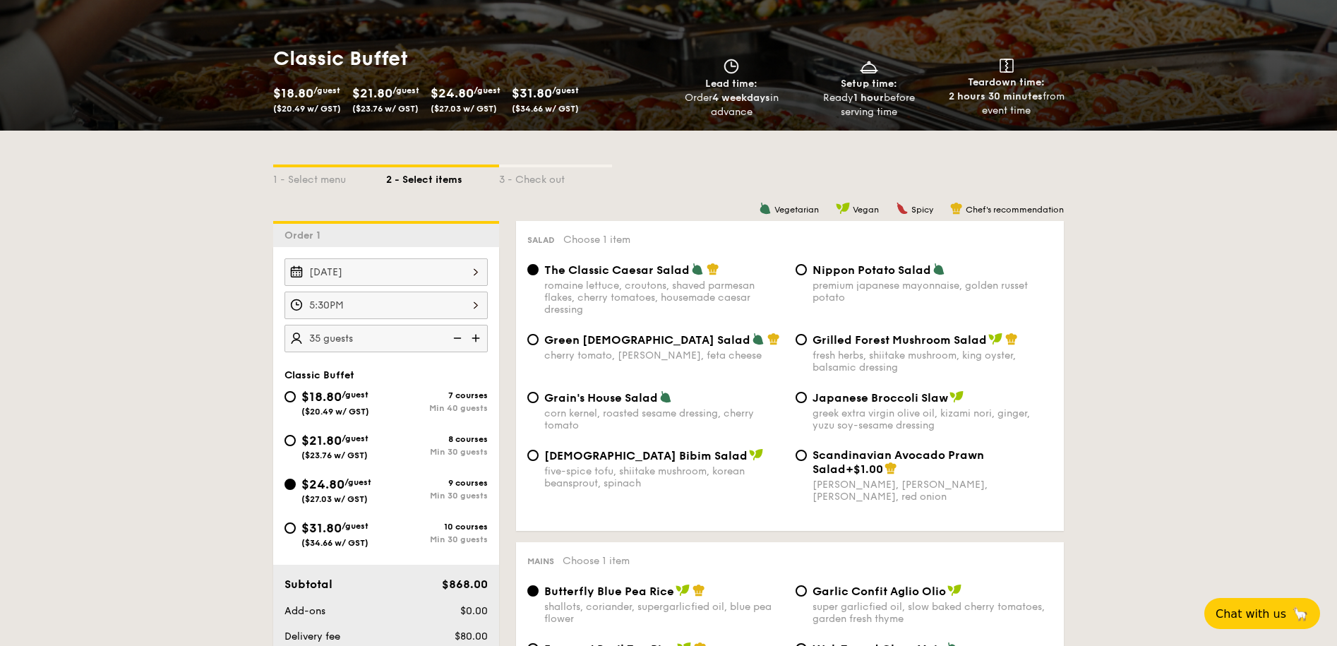
click at [863, 124] on div "Classic Buffet $18.80 /guest ($20.49 w/ GST) $21.80 /guest ($23.76 w/ GST) $24.…" at bounding box center [668, 83] width 813 height 96
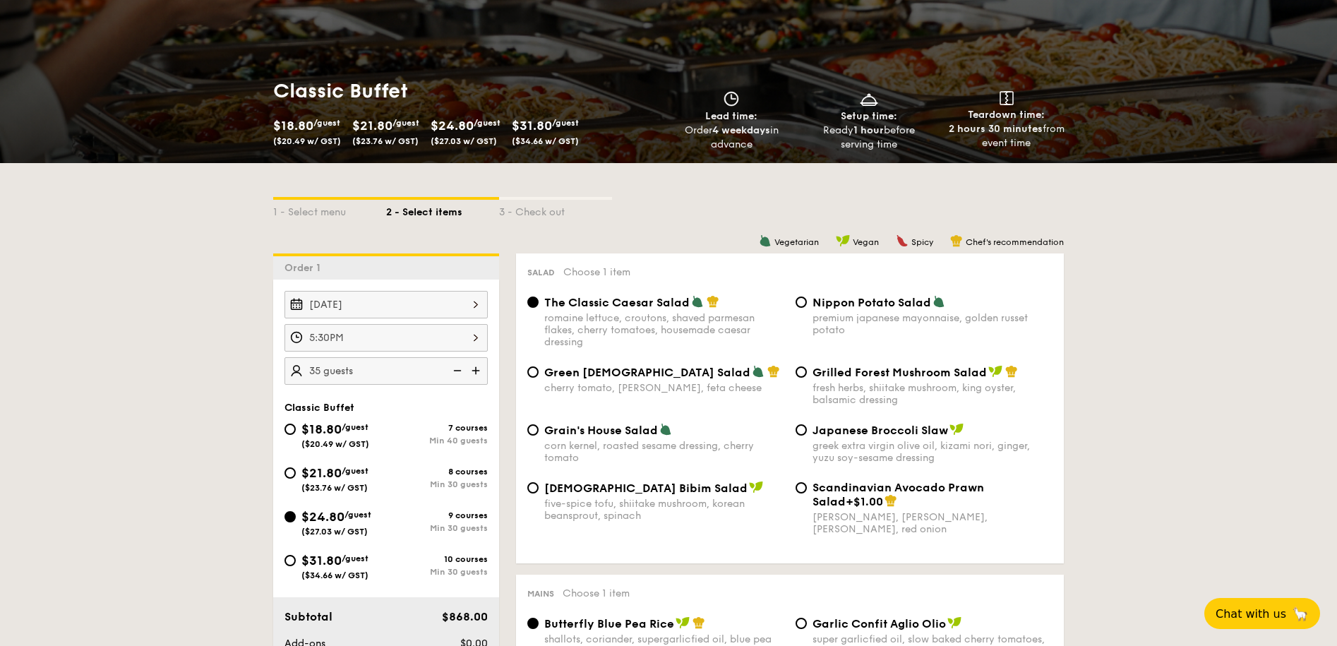
scroll to position [158, 0]
